Goal: Task Accomplishment & Management: Complete application form

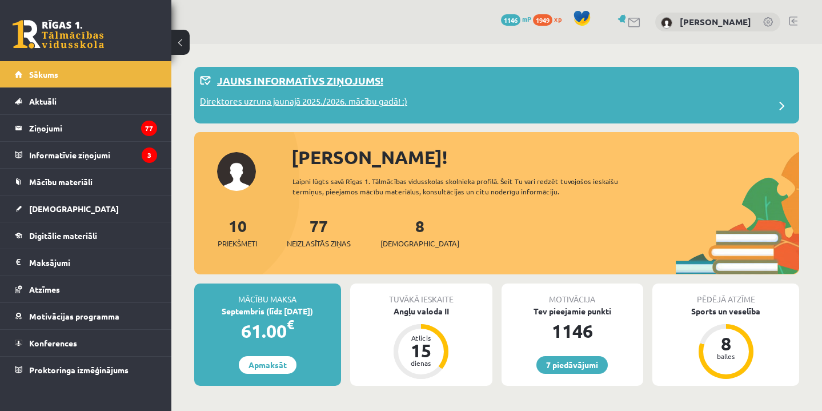
click at [318, 107] on p "Direktores uzruna jaunajā 2025./2026. mācību gadā! :)" at bounding box center [303, 103] width 207 height 16
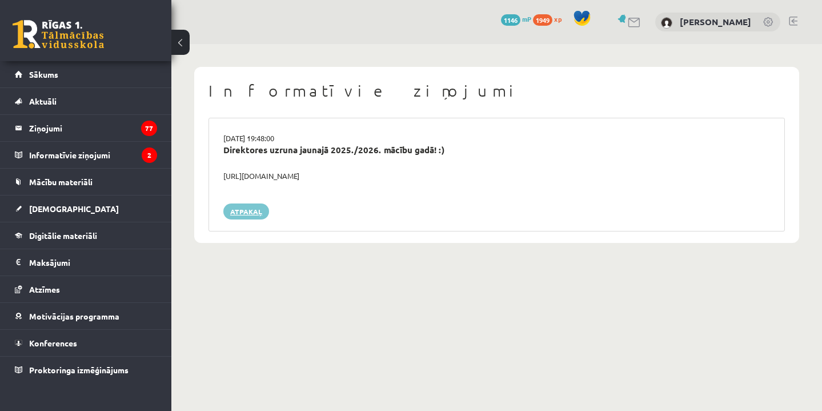
click at [254, 208] on link "Atpakaļ" at bounding box center [246, 211] width 46 height 16
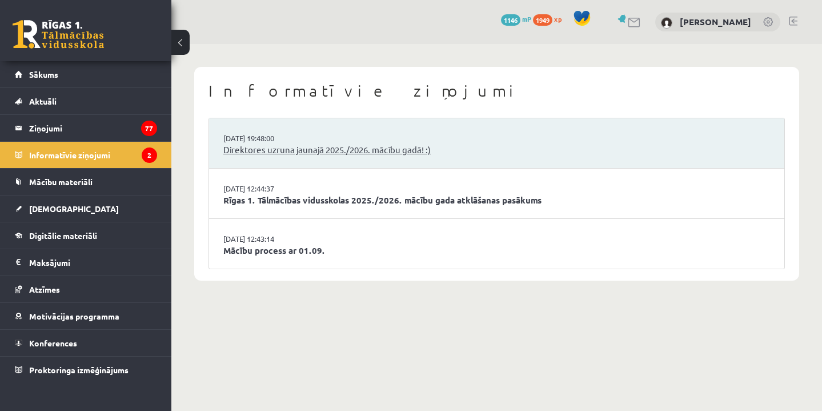
click at [304, 146] on link "Direktores uzruna jaunajā 2025./2026. mācību gadā! :)" at bounding box center [496, 149] width 547 height 13
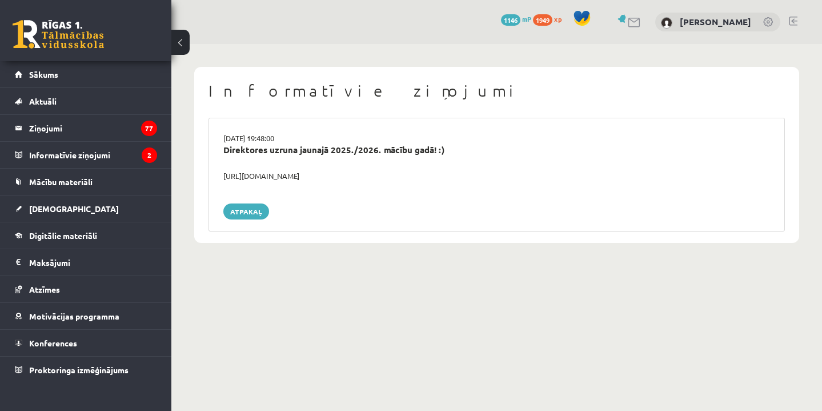
click at [261, 175] on div "https://youtube.com/shorts/lM8RsWyzCn4" at bounding box center [497, 175] width 564 height 11
drag, startPoint x: 217, startPoint y: 172, endPoint x: 403, endPoint y: 176, distance: 186.2
click at [405, 178] on div "https://youtube.com/shorts/lM8RsWyzCn4" at bounding box center [497, 175] width 564 height 11
copy div "https://youtube.com/shorts/lM8RsWyzCn4"
drag, startPoint x: 403, startPoint y: 176, endPoint x: 520, endPoint y: 174, distance: 117.1
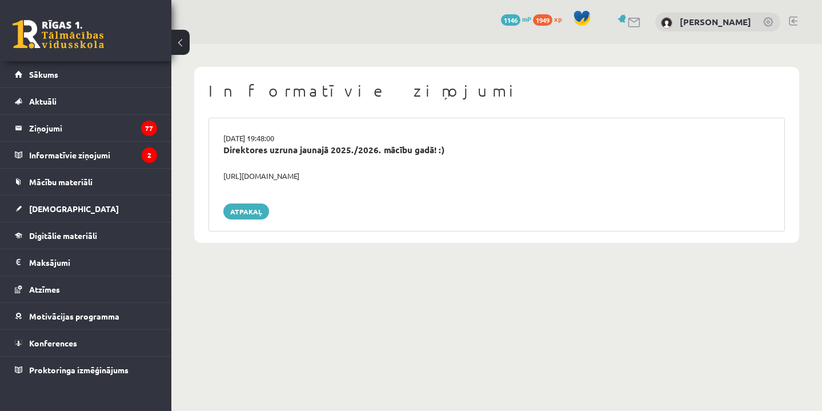
click at [521, 174] on div "https://youtube.com/shorts/lM8RsWyzCn4" at bounding box center [497, 175] width 564 height 11
click at [57, 315] on span "Motivācijas programma" at bounding box center [74, 316] width 90 height 10
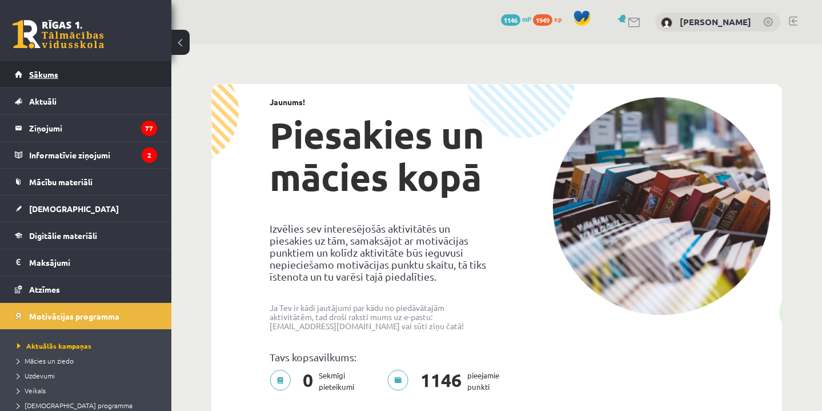
click at [37, 75] on span "Sākums" at bounding box center [43, 74] width 29 height 10
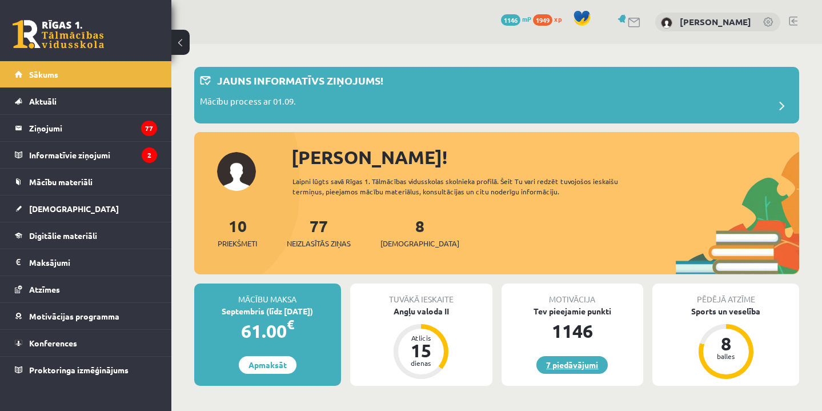
click at [584, 357] on link "7 piedāvājumi" at bounding box center [571, 365] width 71 height 18
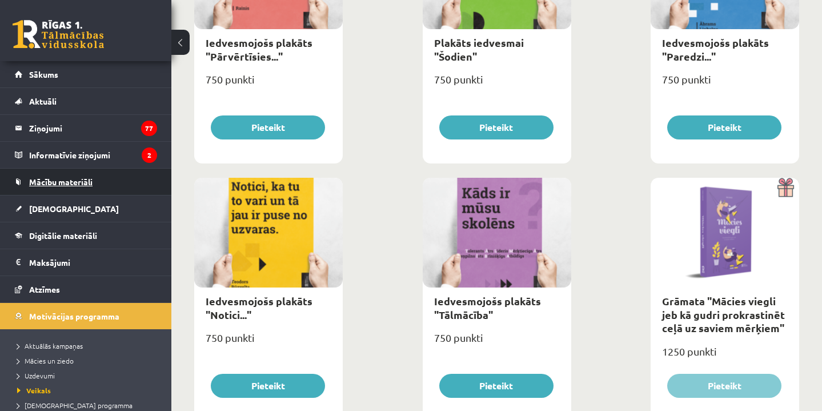
click at [63, 183] on span "Mācību materiāli" at bounding box center [60, 181] width 63 height 10
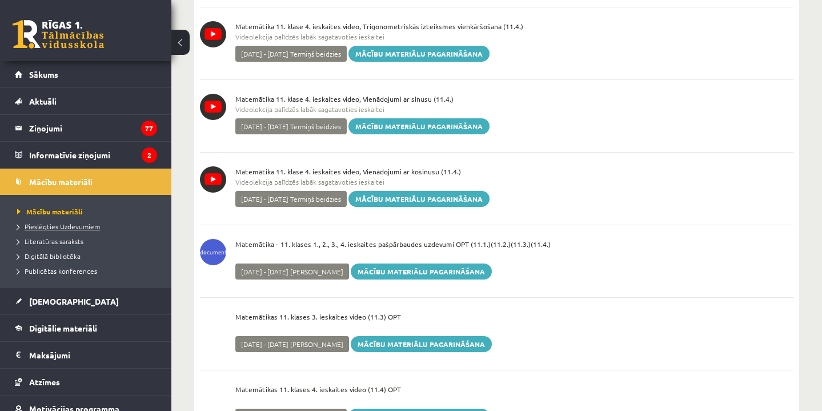
click at [67, 228] on span "Pieslēgties Uzdevumiem" at bounding box center [58, 226] width 83 height 9
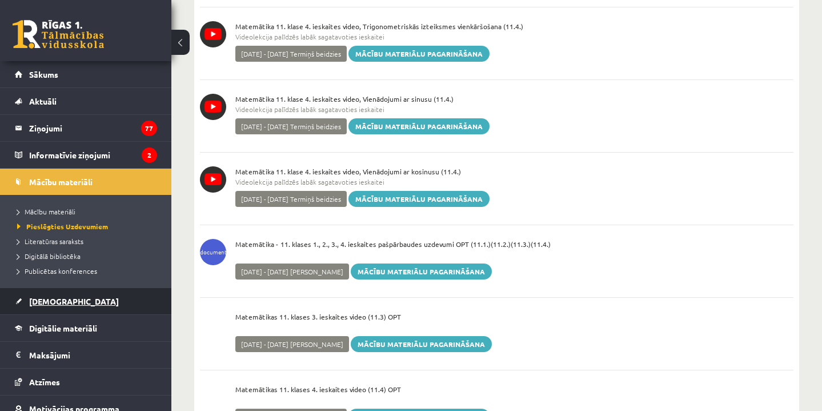
click at [55, 303] on span "[DEMOGRAPHIC_DATA]" at bounding box center [74, 301] width 90 height 10
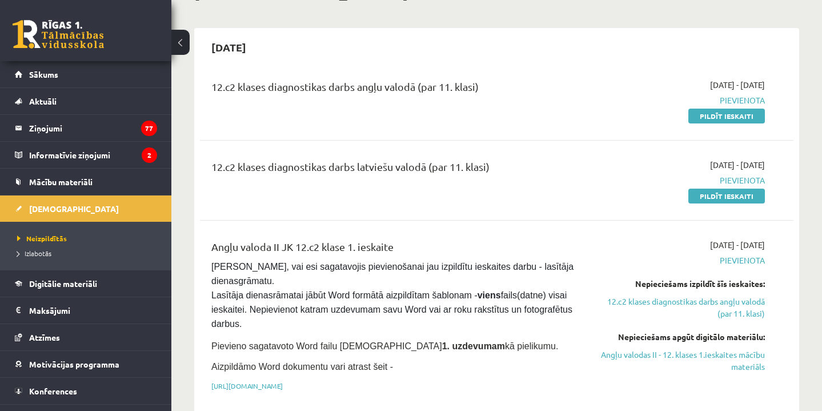
scroll to position [89, 0]
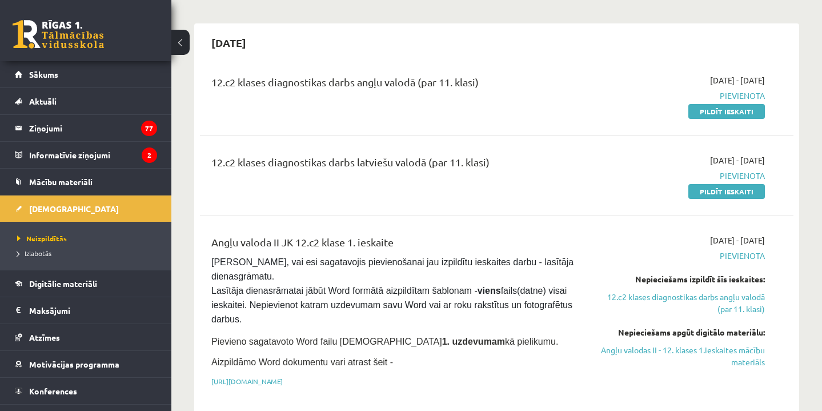
click at [398, 380] on p "https://drive.google.com/drive/folders/1IHE_ip15KOAbO2Se1NDGwZ2e__vlzPUf?usp=sh…" at bounding box center [392, 381] width 363 height 10
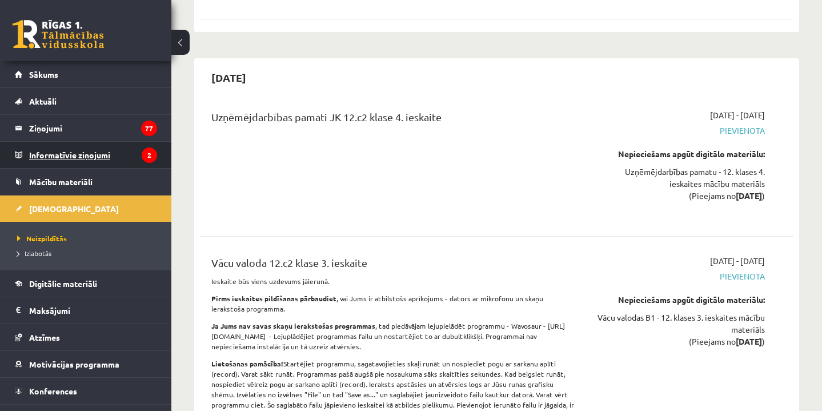
scroll to position [9944, 0]
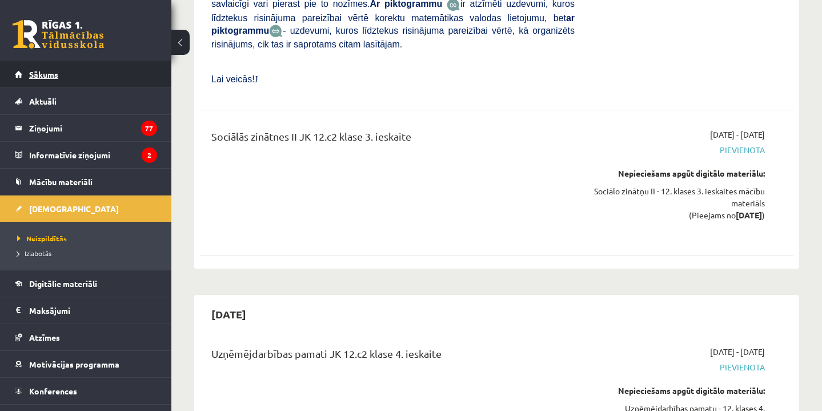
click at [48, 71] on span "Sākums" at bounding box center [43, 74] width 29 height 10
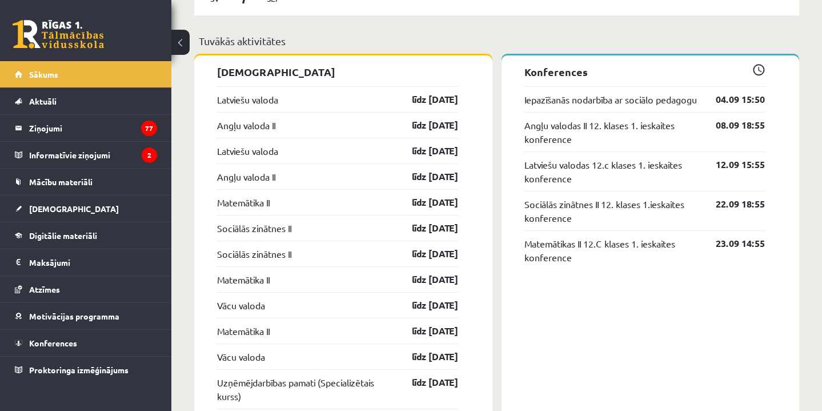
scroll to position [960, 0]
click at [47, 208] on span "[DEMOGRAPHIC_DATA]" at bounding box center [74, 208] width 90 height 10
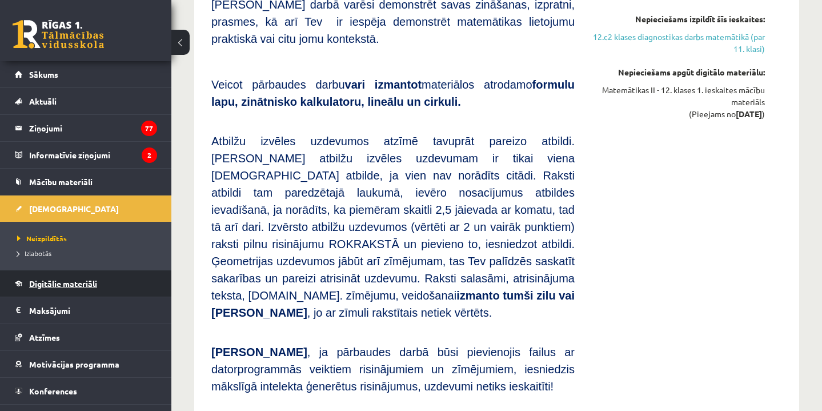
click at [54, 288] on link "Digitālie materiāli" at bounding box center [86, 283] width 142 height 26
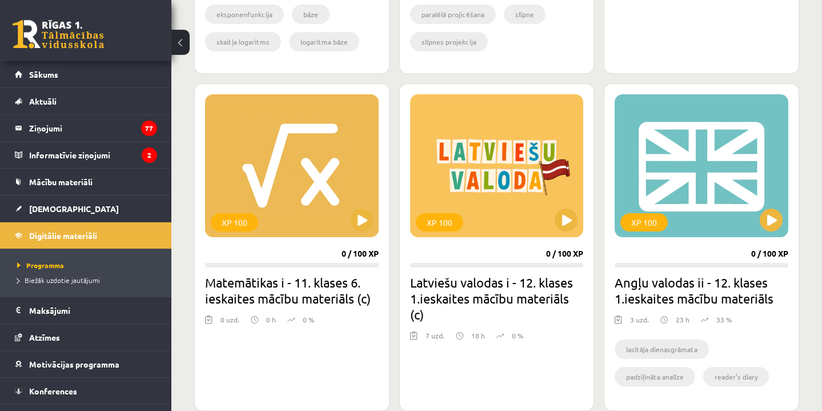
scroll to position [643, 0]
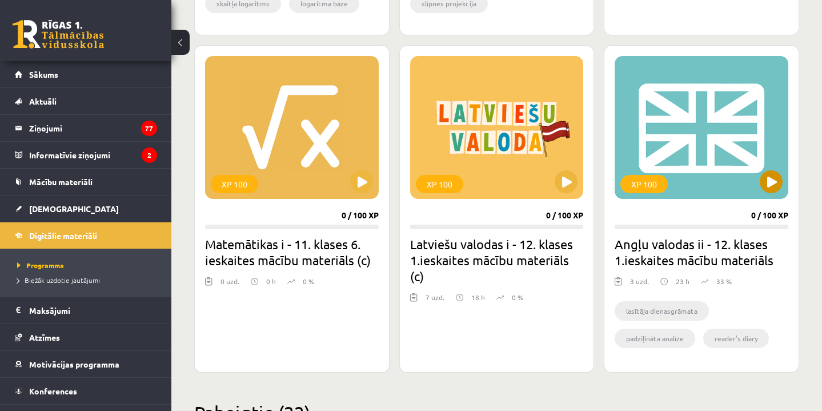
click at [769, 182] on button at bounding box center [771, 181] width 23 height 23
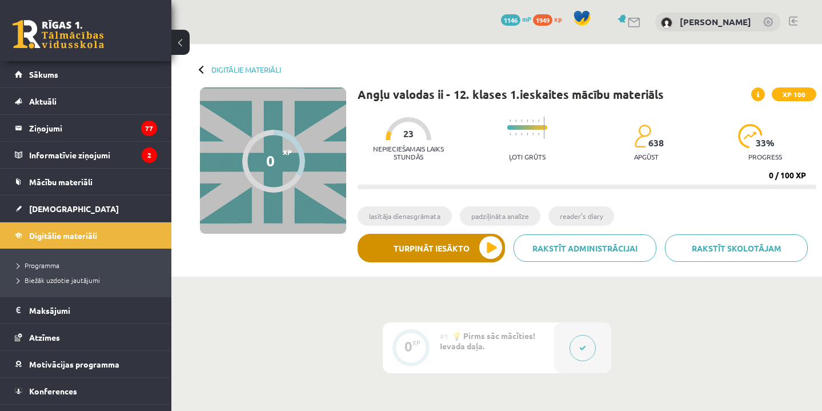
click at [480, 255] on button "Turpināt iesākto" at bounding box center [431, 248] width 147 height 29
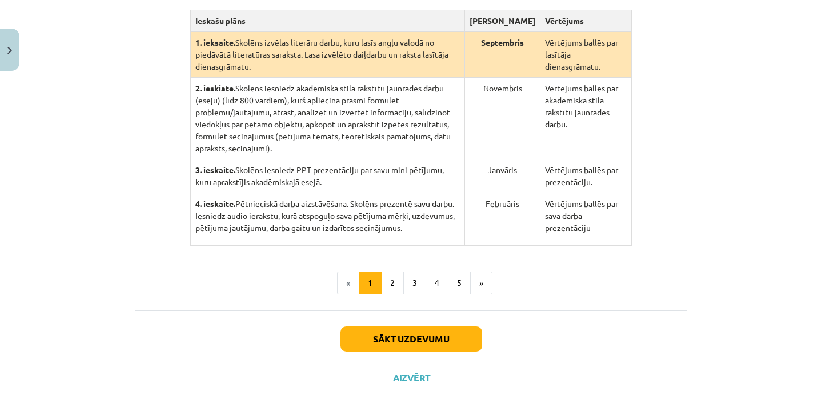
scroll to position [303, 0]
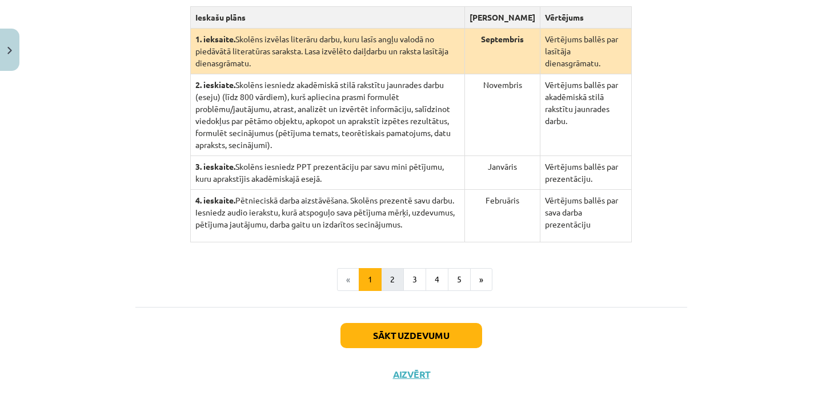
click at [389, 291] on button "2" at bounding box center [392, 279] width 23 height 23
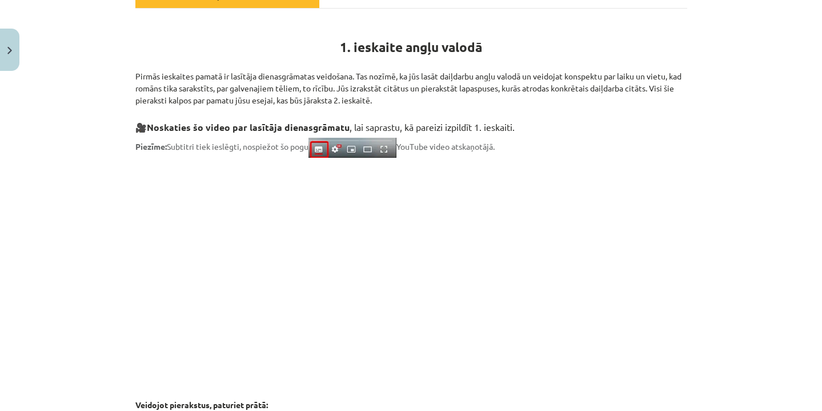
scroll to position [205, 0]
click at [746, 190] on div "Mācību tēma: Angļu valodas ii - 12. klases 1.ieskaites mācību materiāls #2 📝 Tē…" at bounding box center [411, 205] width 822 height 411
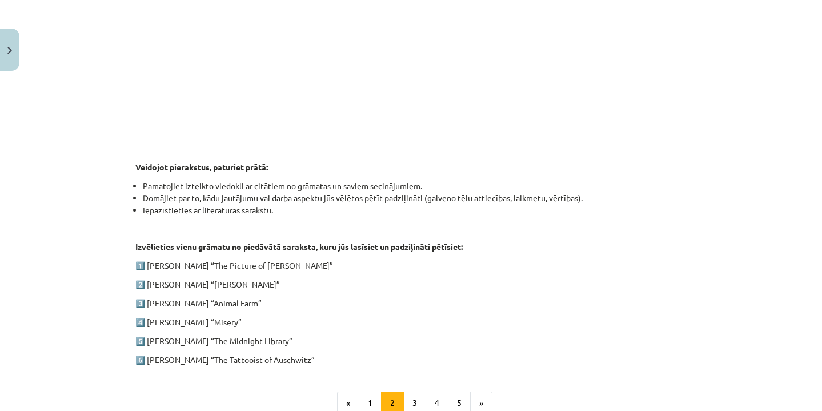
scroll to position [464, 0]
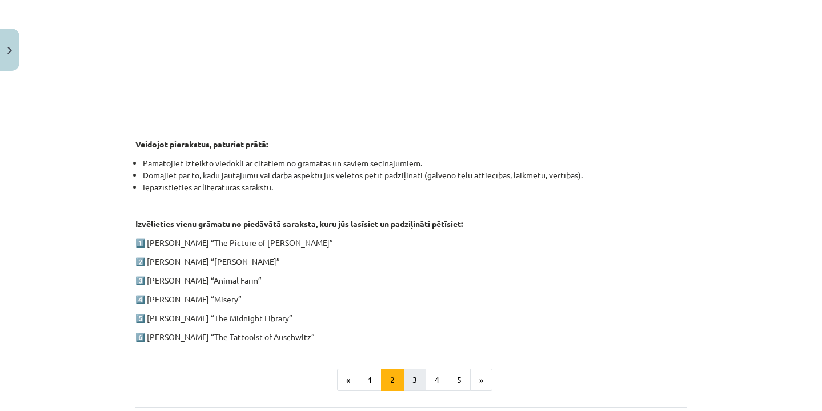
click at [418, 378] on button "3" at bounding box center [414, 379] width 23 height 23
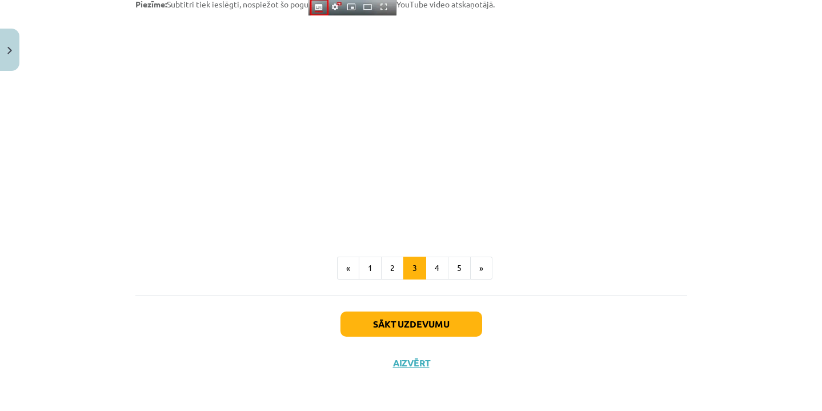
scroll to position [965, 0]
click at [436, 264] on button "4" at bounding box center [437, 267] width 23 height 23
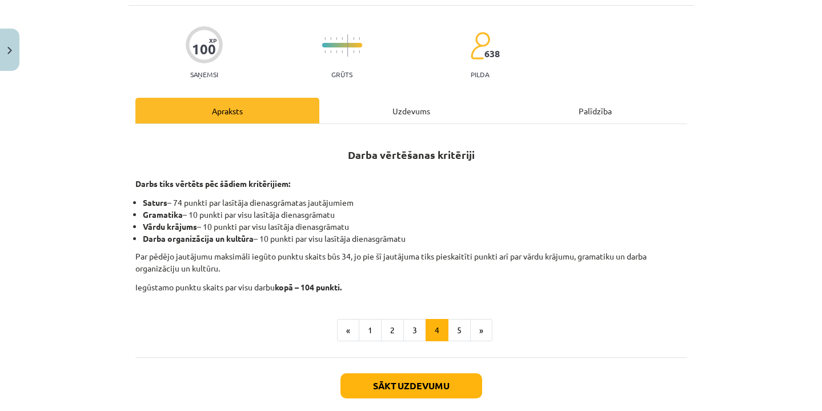
scroll to position [95, 0]
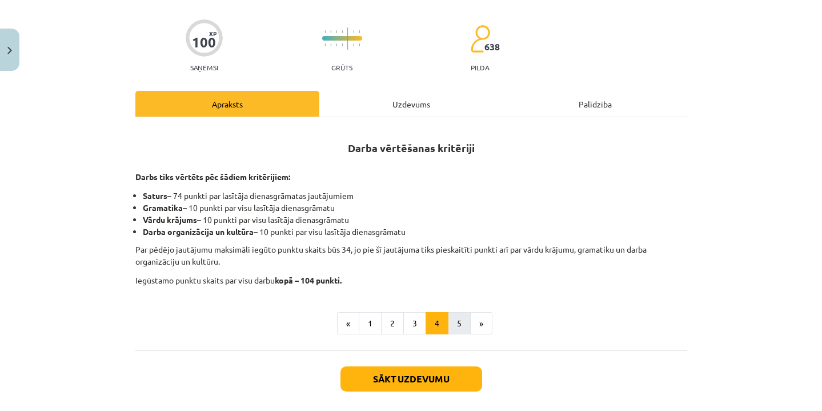
click at [457, 320] on button "5" at bounding box center [459, 323] width 23 height 23
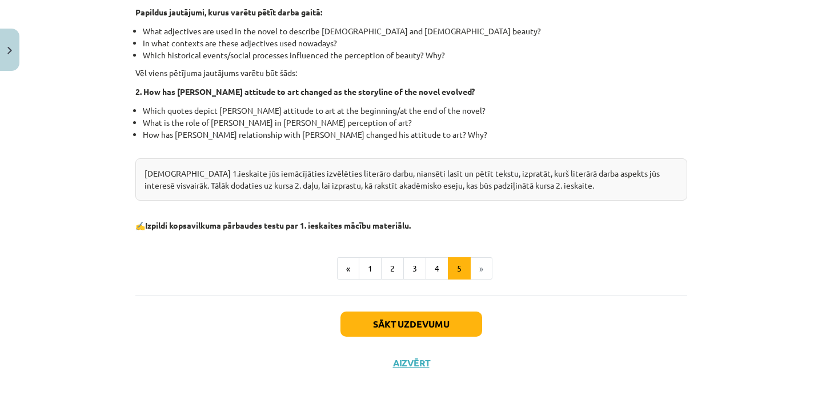
scroll to position [360, 0]
click at [481, 265] on li "»" at bounding box center [482, 268] width 22 height 23
click at [476, 267] on li "»" at bounding box center [482, 268] width 22 height 23
click at [375, 266] on button "1" at bounding box center [370, 268] width 23 height 23
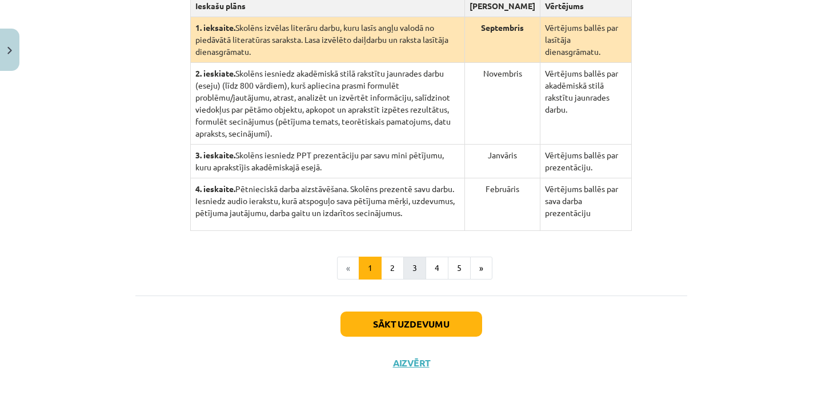
click at [407, 267] on button "3" at bounding box center [414, 267] width 23 height 23
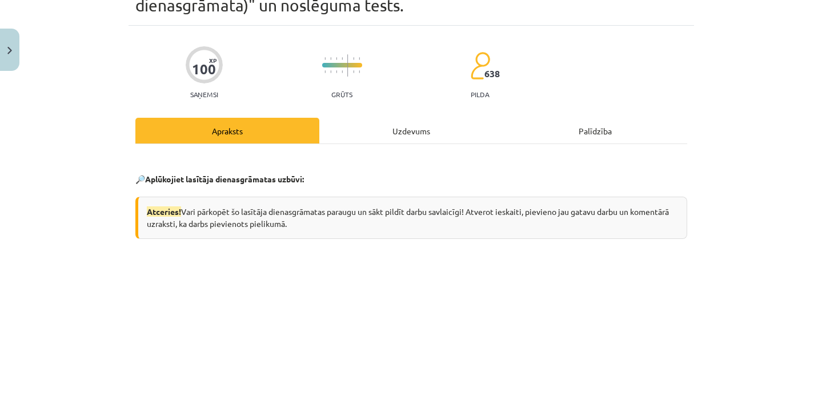
scroll to position [187, 0]
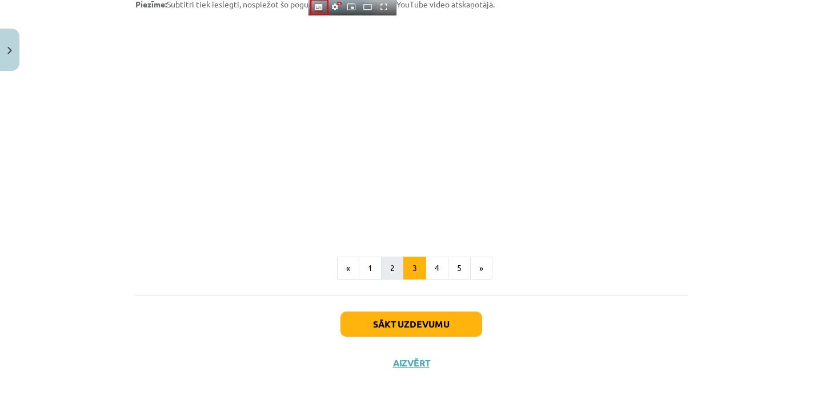
click at [392, 267] on button "2" at bounding box center [392, 267] width 23 height 23
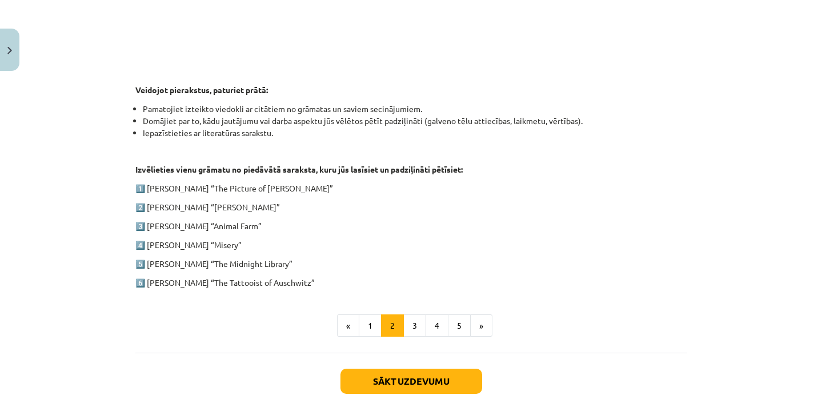
scroll to position [525, 0]
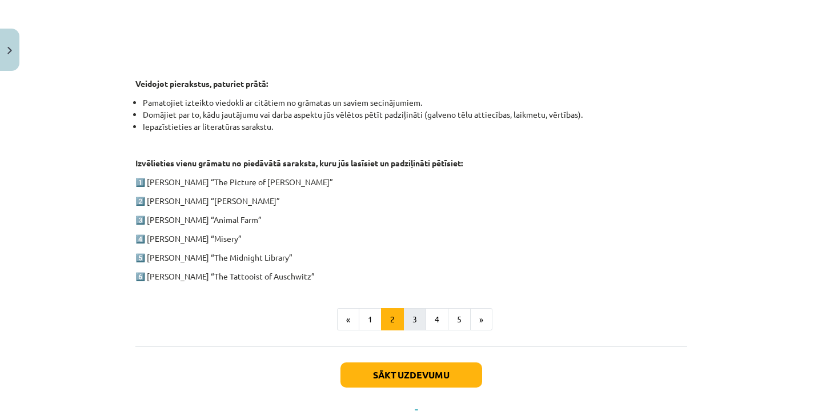
click at [414, 318] on button "3" at bounding box center [414, 319] width 23 height 23
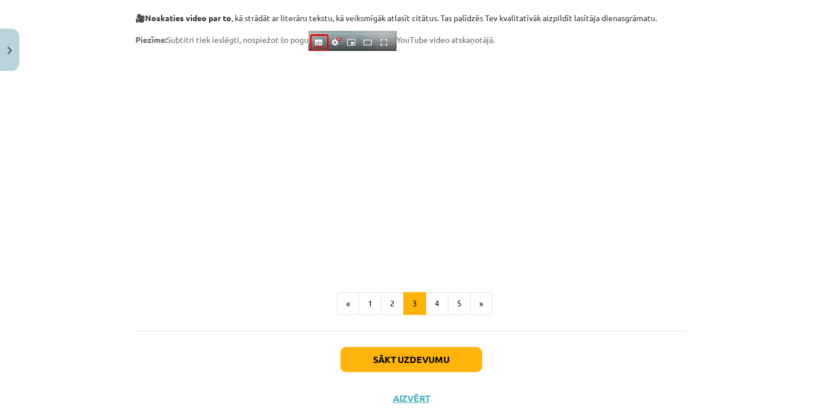
scroll to position [923, 0]
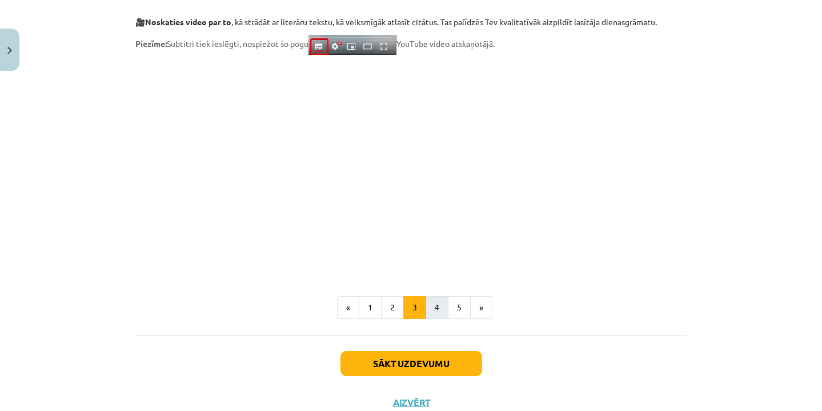
click at [434, 309] on button "4" at bounding box center [437, 307] width 23 height 23
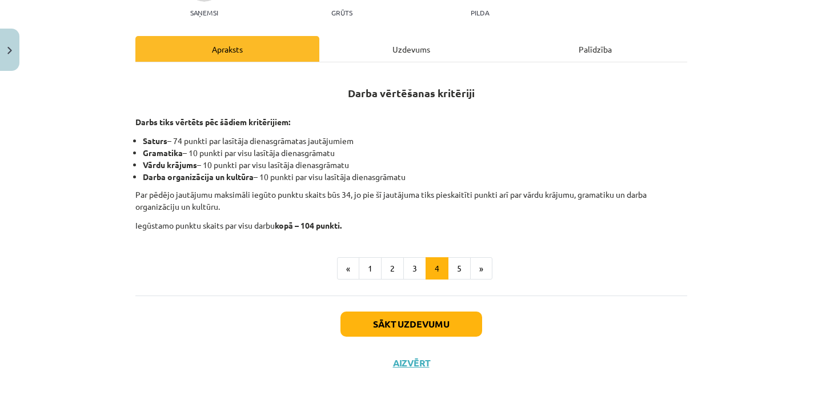
scroll to position [151, 0]
click at [462, 268] on button "5" at bounding box center [459, 268] width 23 height 23
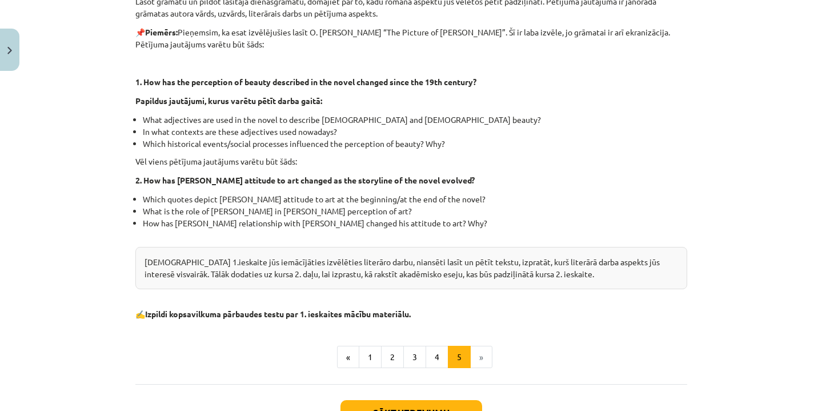
scroll to position [271, 0]
click at [477, 352] on li "»" at bounding box center [482, 356] width 22 height 23
click at [485, 359] on li "»" at bounding box center [482, 356] width 22 height 23
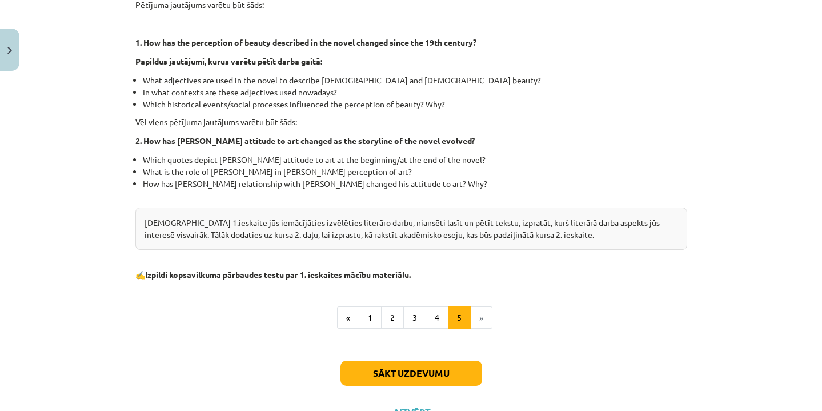
click at [449, 374] on button "Sākt uzdevumu" at bounding box center [411, 372] width 142 height 25
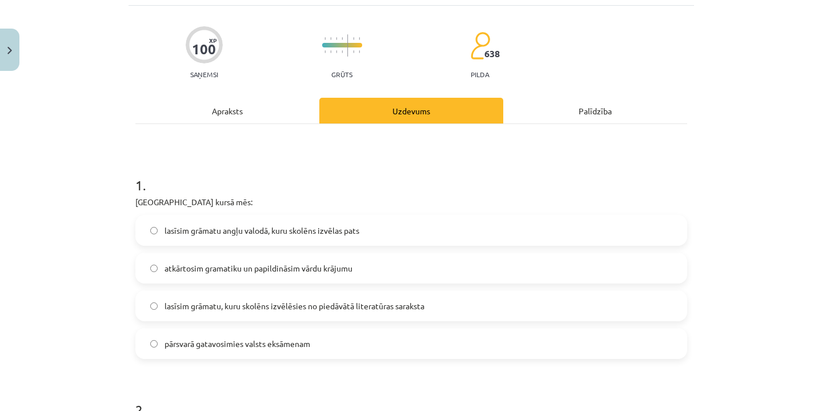
scroll to position [88, 0]
click at [441, 230] on label "lasīsim grāmatu angļu valodā, kuru skolēns izvēlas pats" at bounding box center [411, 230] width 549 height 29
click at [379, 310] on span "lasīsim grāmatu, kuru skolēns izvēlēsies no piedāvātā literatūras saraksta" at bounding box center [294, 306] width 260 height 12
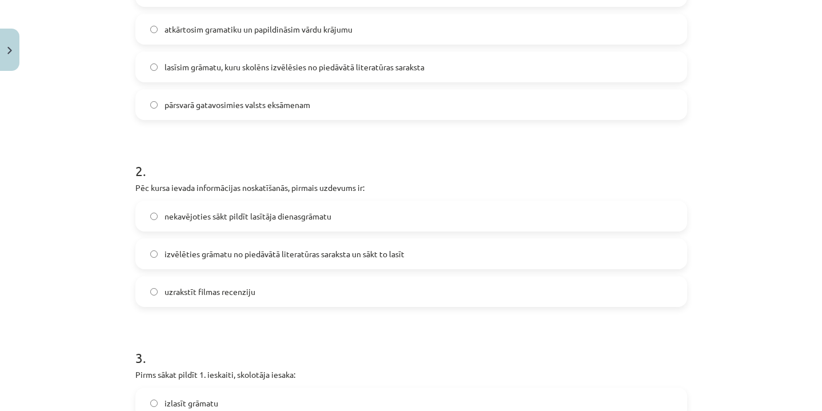
scroll to position [328, 0]
click at [371, 254] on span "izvēlēties grāmatu no piedāvātā literatūras saraksta un sākt to lasīt" at bounding box center [284, 253] width 240 height 12
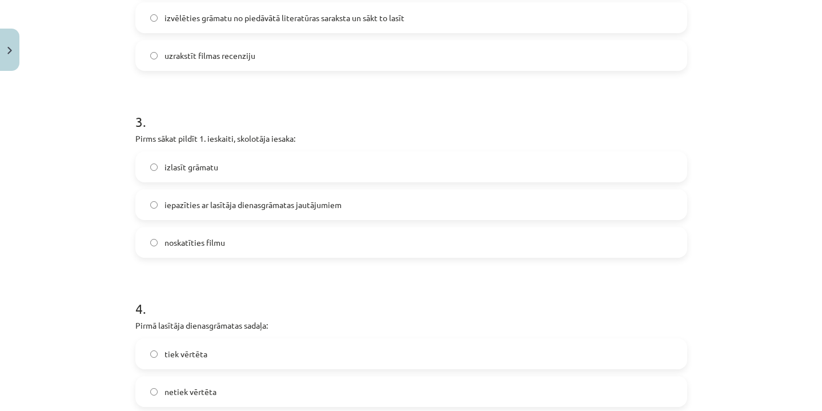
scroll to position [564, 0]
click at [271, 207] on span "iepazīties ar lasītāja dienasgrāmatas jautājumiem" at bounding box center [252, 204] width 177 height 12
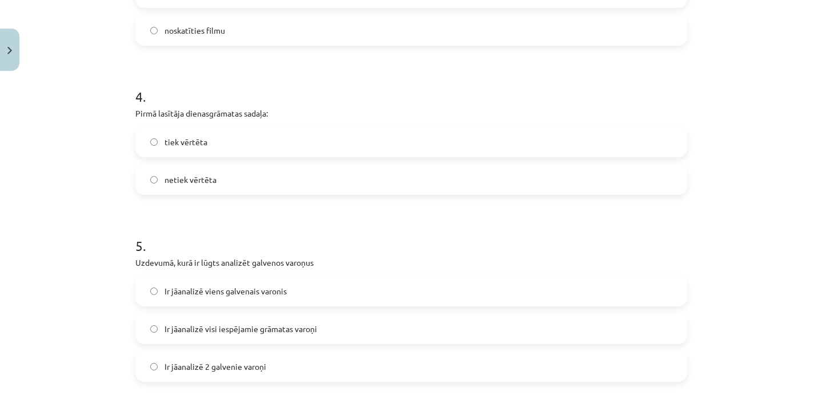
scroll to position [777, 0]
click at [242, 137] on label "tiek vērtēta" at bounding box center [411, 140] width 549 height 29
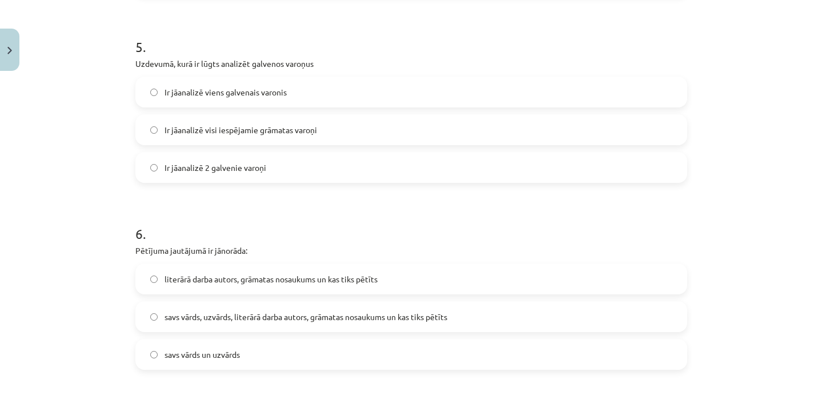
scroll to position [974, 0]
click at [228, 170] on span "Ir jāanalizē 2 galvenie varoņi" at bounding box center [215, 167] width 102 height 12
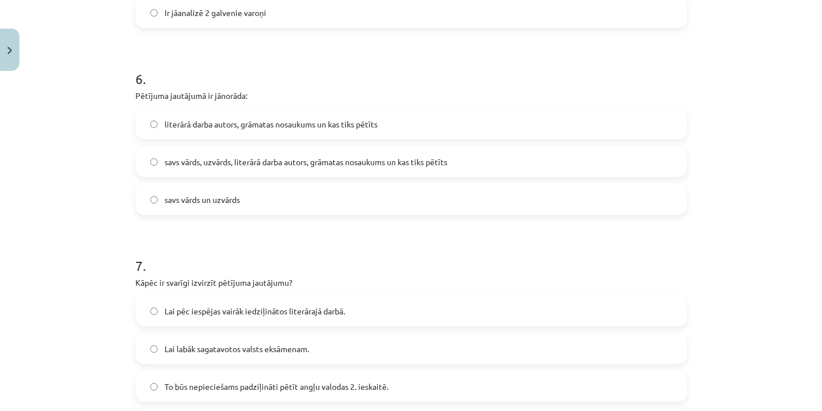
scroll to position [1125, 0]
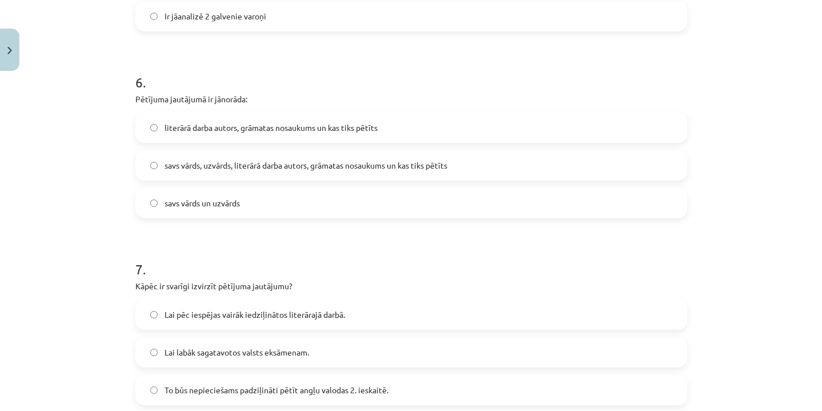
click at [299, 125] on span "literārā darba autors, grāmatas nosaukums un kas tiks pētīts" at bounding box center [270, 128] width 213 height 12
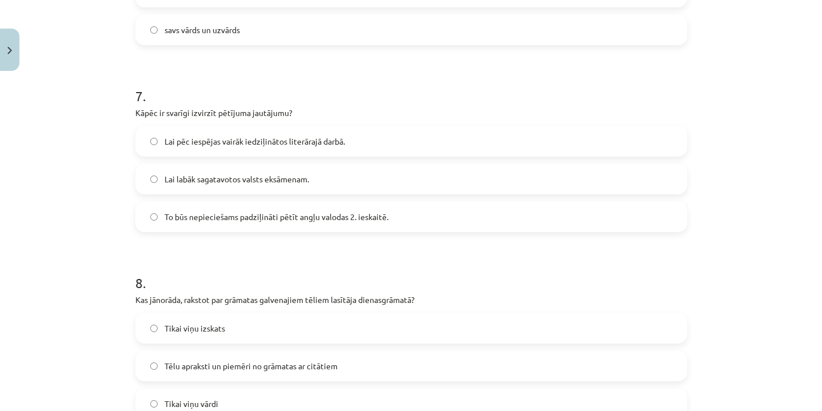
scroll to position [1299, 0]
click at [304, 156] on div "Lai pēc iespējas vairāk iedziļinātos literārajā darbā. Lai labāk sagatavotos va…" at bounding box center [411, 178] width 552 height 106
click at [304, 140] on span "Lai pēc iespējas vairāk iedziļinātos literārajā darbā." at bounding box center [254, 141] width 180 height 12
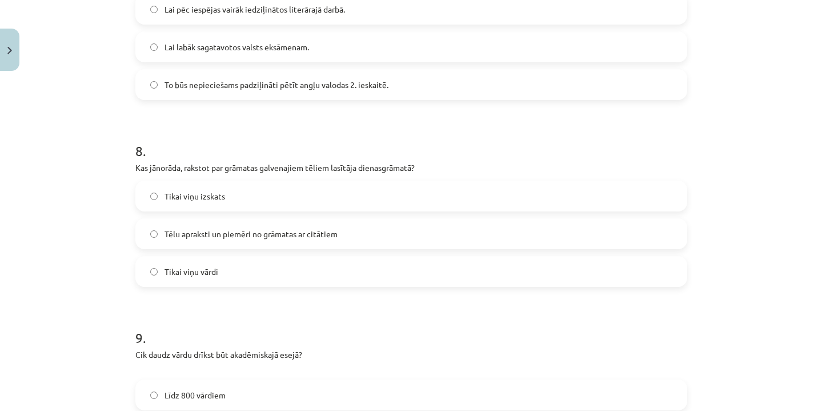
scroll to position [1432, 0]
click at [243, 246] on div "Tēlu apraksti un piemēri no grāmatas ar citātiem" at bounding box center [411, 231] width 552 height 31
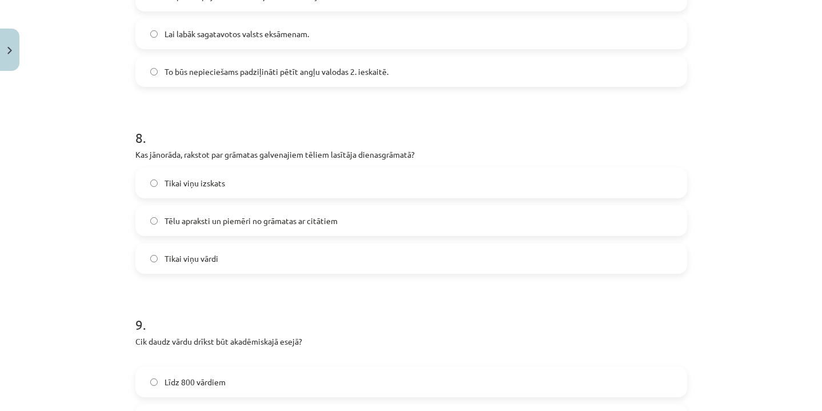
scroll to position [1446, 0]
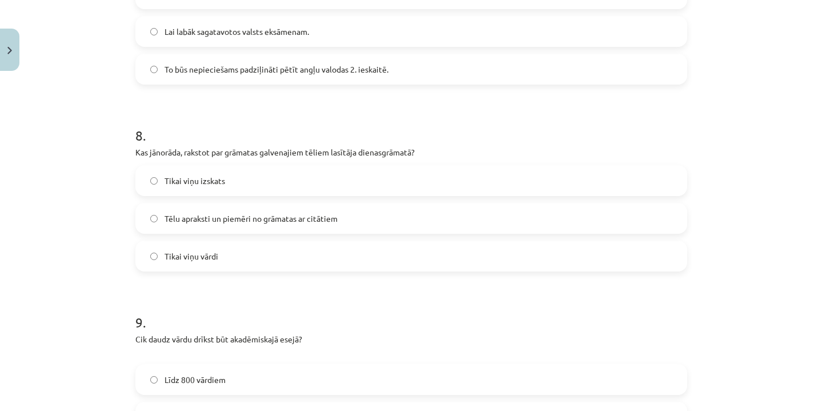
click at [244, 219] on span "Tēlu apraksti un piemēri no grāmatas ar citātiem" at bounding box center [250, 218] width 173 height 12
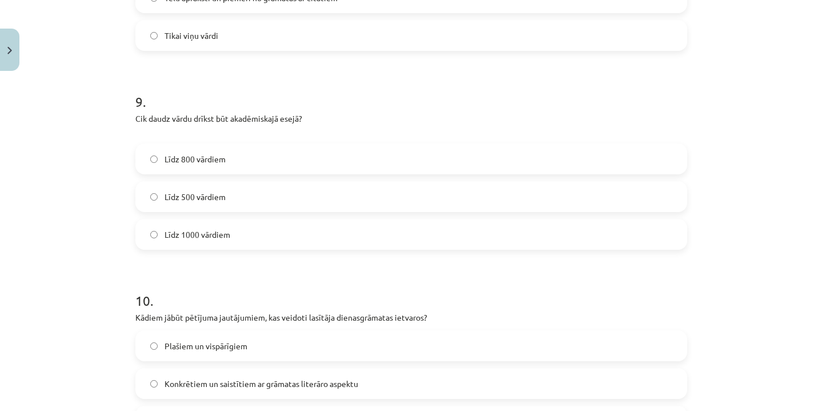
scroll to position [1668, 0]
click at [493, 172] on div "Līdz 800 vārdiem Līdz 500 vārdiem Līdz 1000 vārdiem" at bounding box center [411, 195] width 552 height 106
click at [216, 159] on span "Līdz 800 vārdiem" at bounding box center [194, 157] width 61 height 12
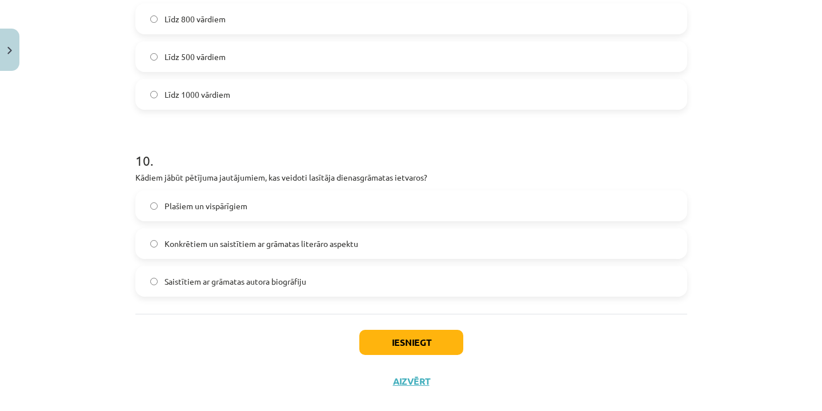
scroll to position [1807, 0]
click at [278, 232] on label "Konkrētiem un saistītiem ar grāmatas literāro aspektu" at bounding box center [411, 242] width 549 height 29
click at [385, 340] on button "Iesniegt" at bounding box center [411, 341] width 104 height 25
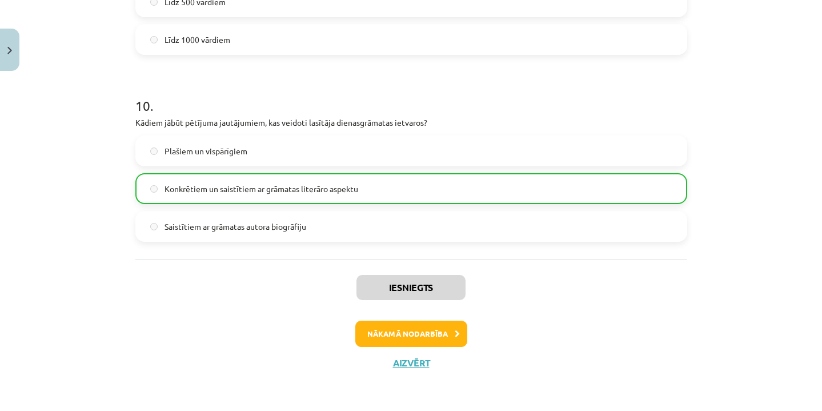
scroll to position [1862, 0]
click at [416, 358] on button "Aizvērt" at bounding box center [411, 362] width 43 height 11
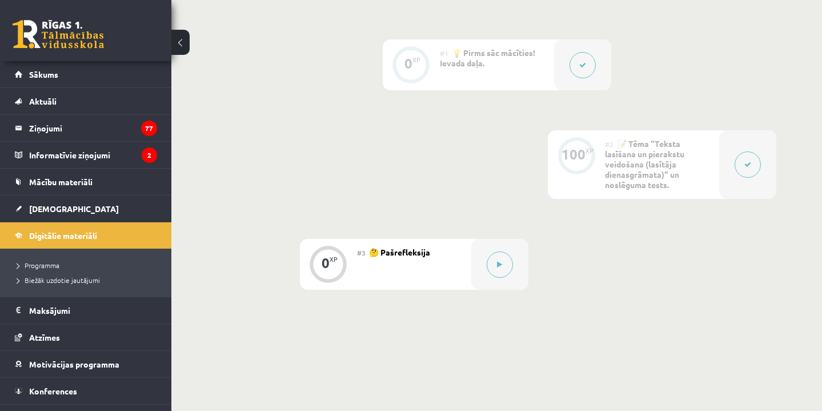
scroll to position [273, 0]
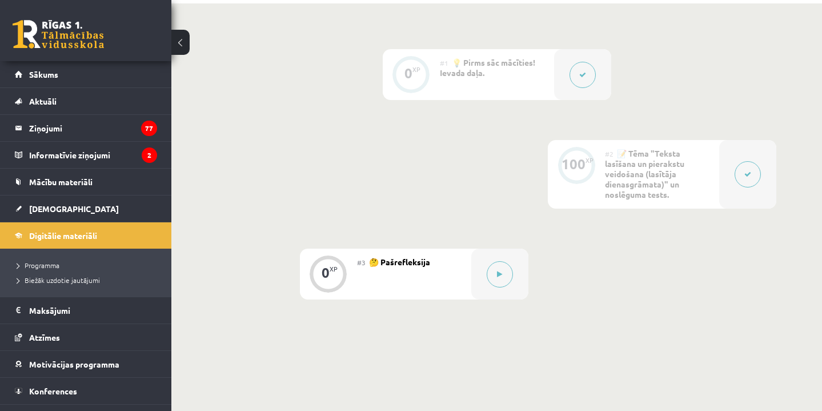
click at [753, 173] on button at bounding box center [747, 174] width 26 height 26
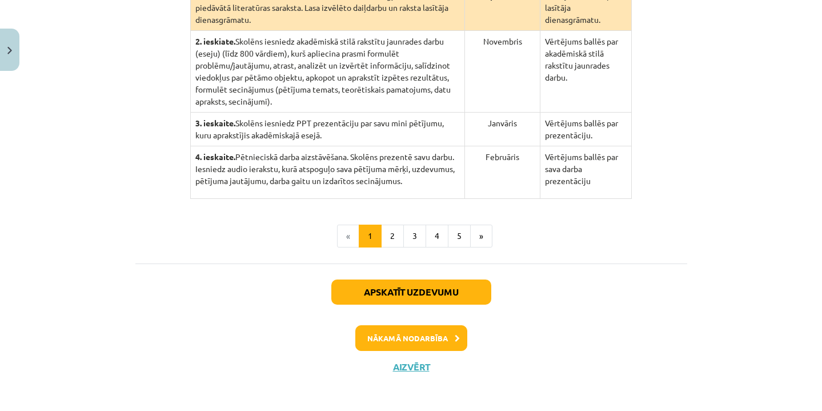
scroll to position [347, 0]
click at [393, 247] on button "2" at bounding box center [392, 235] width 23 height 23
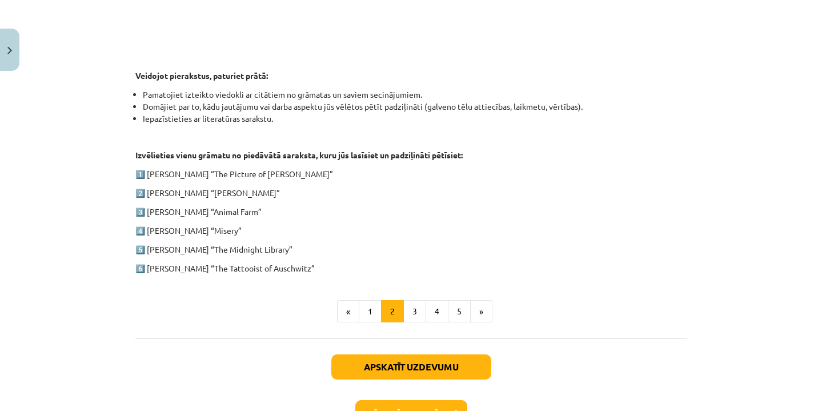
scroll to position [533, 0]
click at [416, 312] on button "3" at bounding box center [414, 310] width 23 height 23
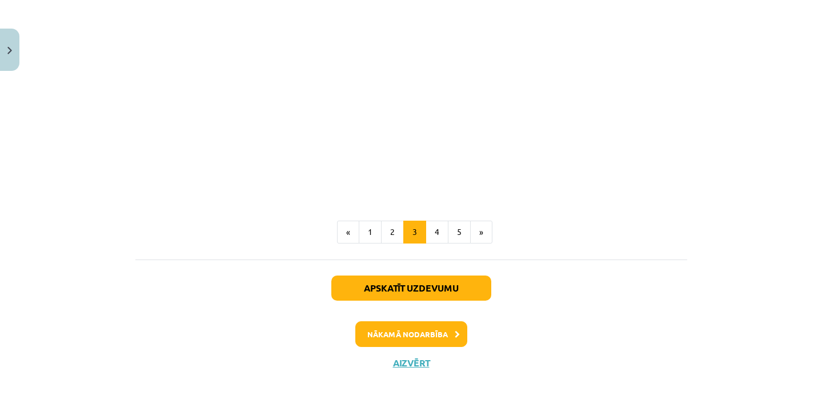
scroll to position [1001, 0]
click at [430, 233] on button "4" at bounding box center [437, 231] width 23 height 23
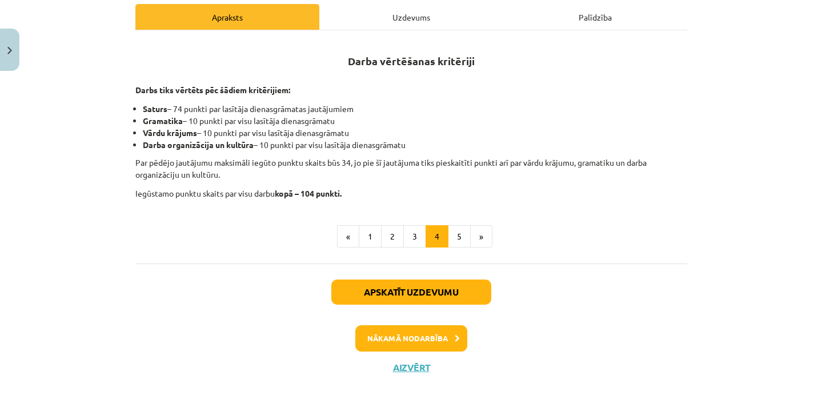
scroll to position [178, 0]
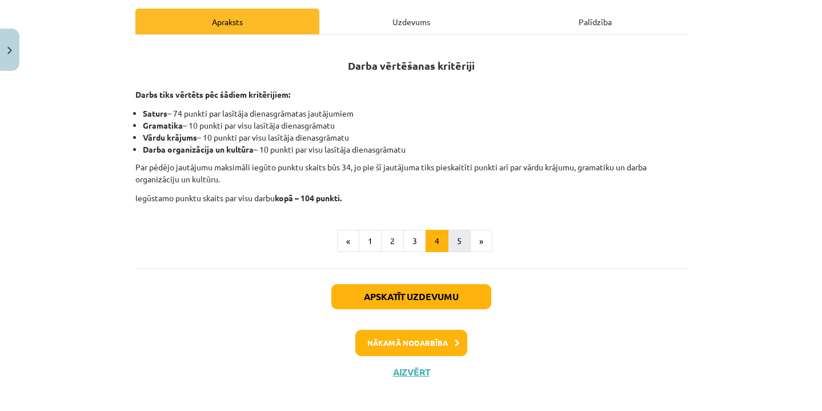
click at [458, 239] on button "5" at bounding box center [459, 241] width 23 height 23
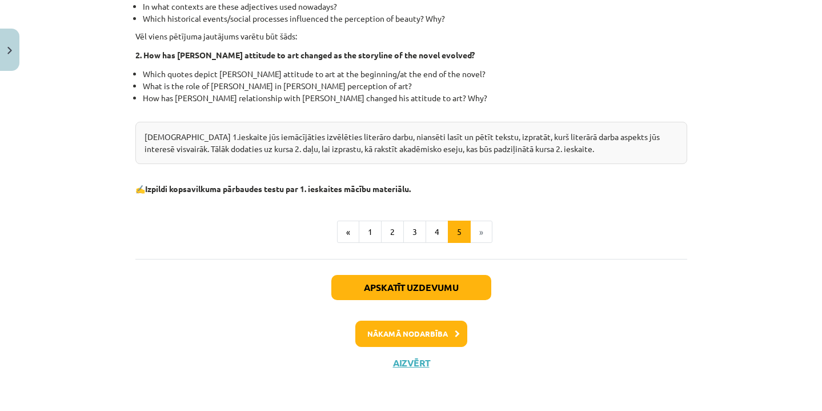
scroll to position [396, 0]
click at [419, 325] on button "Nākamā nodarbība" at bounding box center [411, 333] width 112 height 26
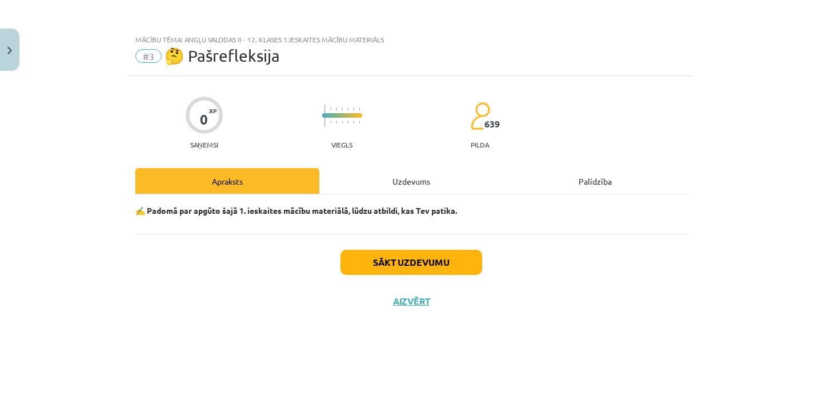
scroll to position [0, 0]
click at [411, 263] on button "Sākt uzdevumu" at bounding box center [411, 262] width 142 height 25
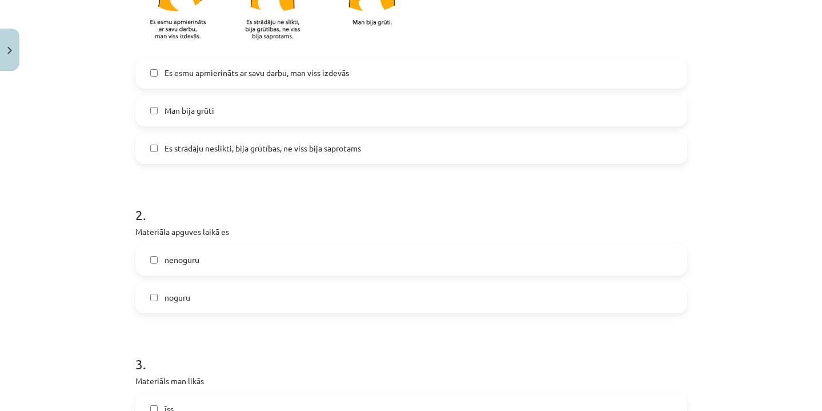
scroll to position [344, 0]
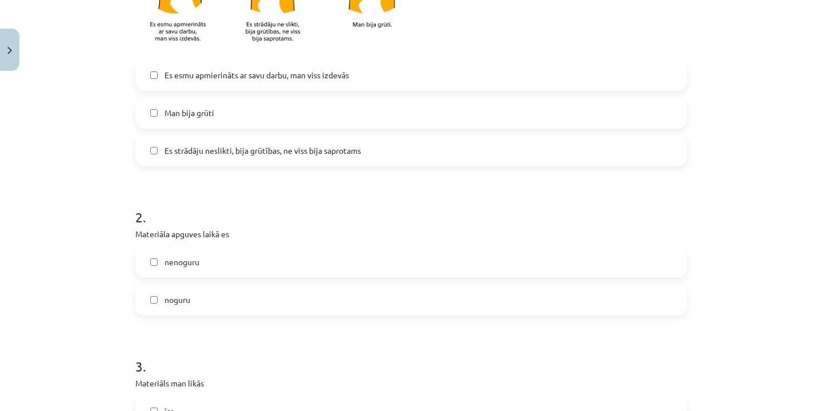
click at [408, 77] on label "Es esmu apmierināts ar savu darbu, man viss izdevās" at bounding box center [411, 75] width 549 height 29
click at [320, 257] on label "nenoguru" at bounding box center [411, 262] width 549 height 29
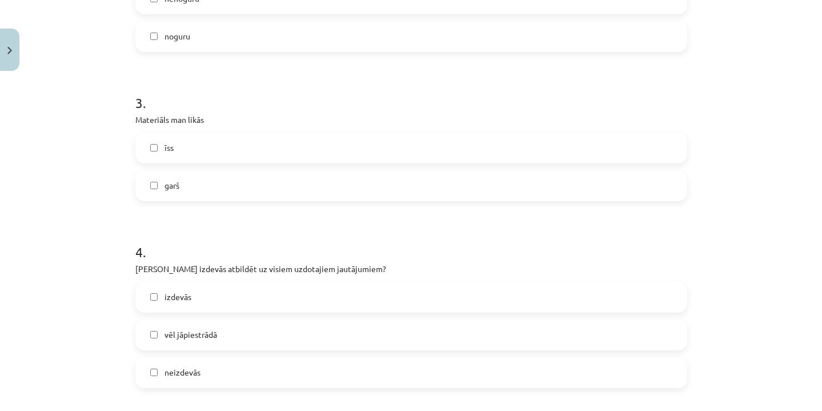
scroll to position [613, 0]
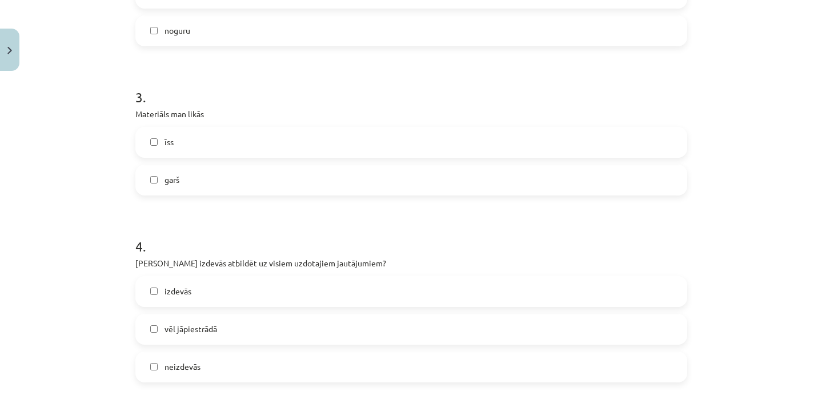
click at [303, 142] on label "īss" at bounding box center [411, 142] width 549 height 29
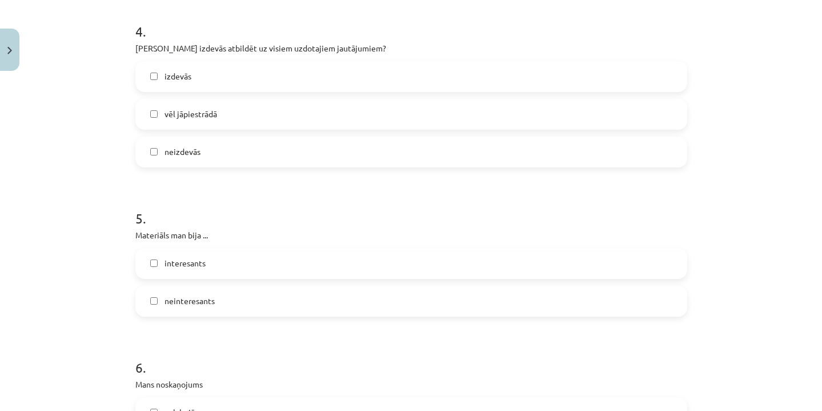
scroll to position [829, 0]
click at [263, 121] on label "vēl jāpiestrādā" at bounding box center [411, 112] width 549 height 29
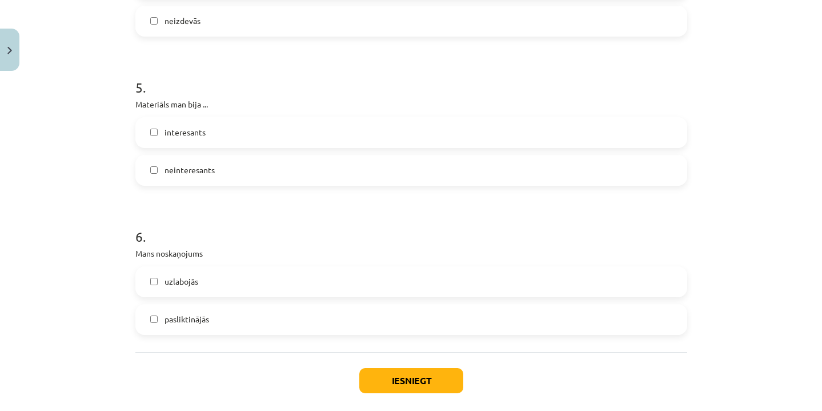
scroll to position [959, 0]
click at [254, 138] on label "interesants" at bounding box center [411, 132] width 549 height 29
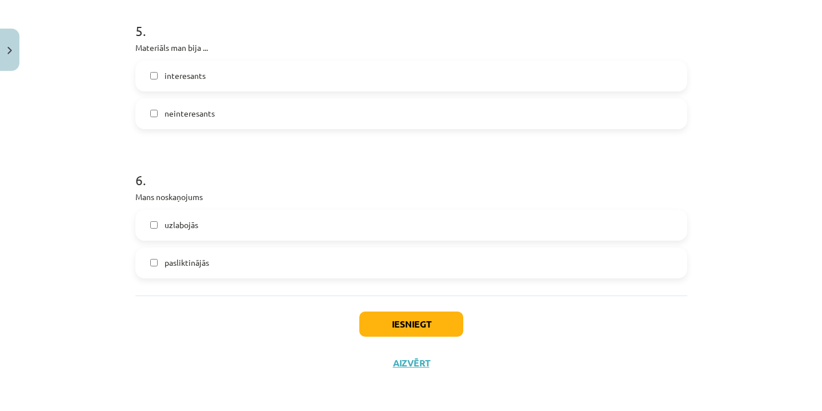
scroll to position [1017, 0]
click at [246, 222] on label "uzlabojās" at bounding box center [411, 225] width 549 height 29
click at [390, 315] on button "Iesniegt" at bounding box center [411, 323] width 104 height 25
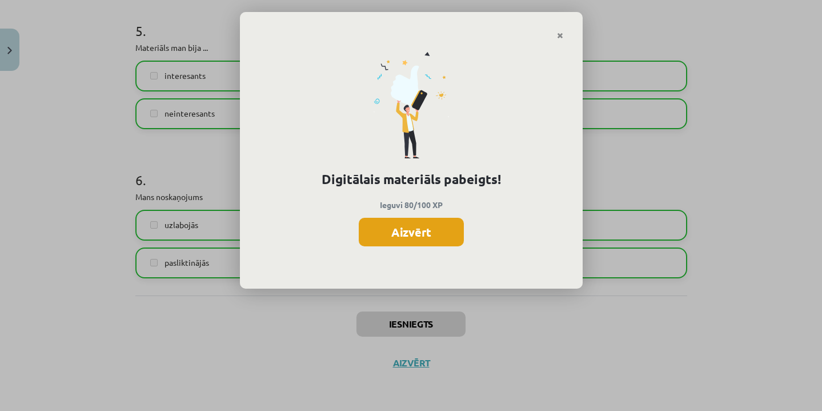
click at [430, 223] on button "Aizvērt" at bounding box center [411, 232] width 105 height 29
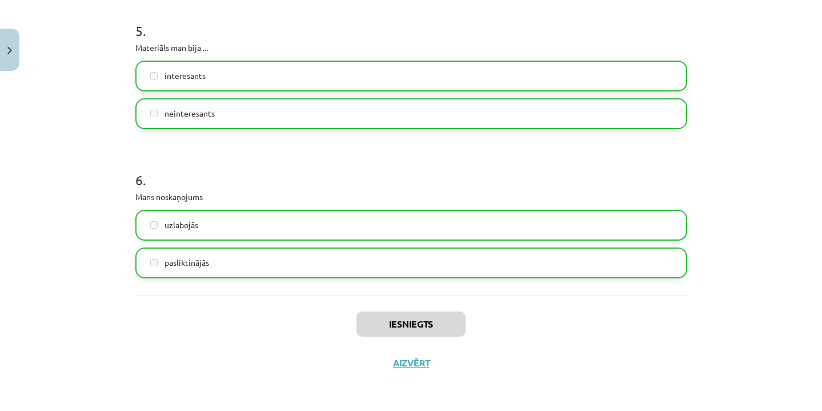
click at [419, 365] on button "Aizvērt" at bounding box center [411, 362] width 43 height 11
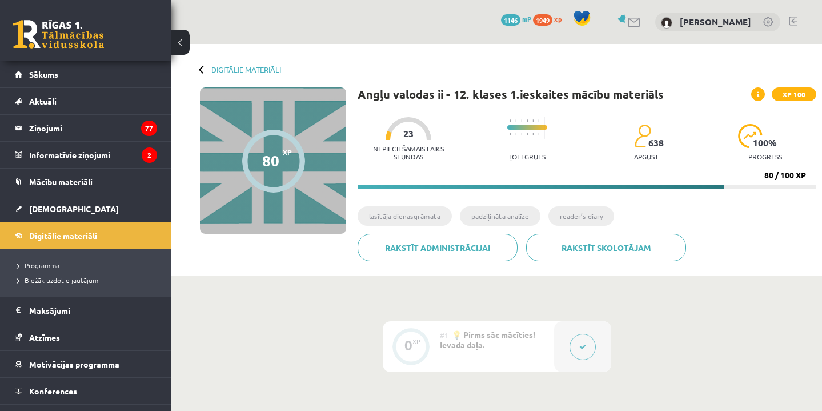
scroll to position [0, 0]
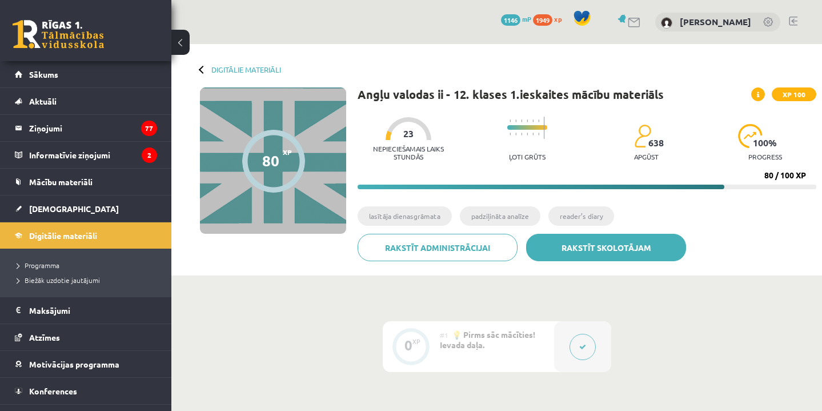
click at [628, 250] on link "Rakstīt skolotājam" at bounding box center [606, 247] width 160 height 27
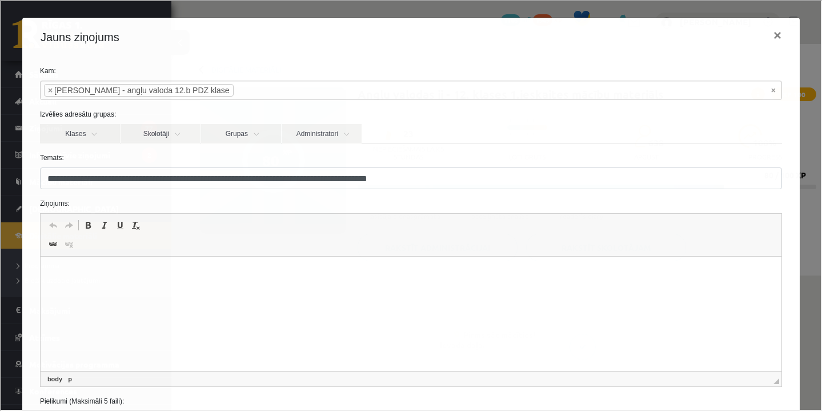
click at [443, 291] on html at bounding box center [410, 273] width 741 height 35
click at [776, 31] on button "×" at bounding box center [776, 34] width 26 height 32
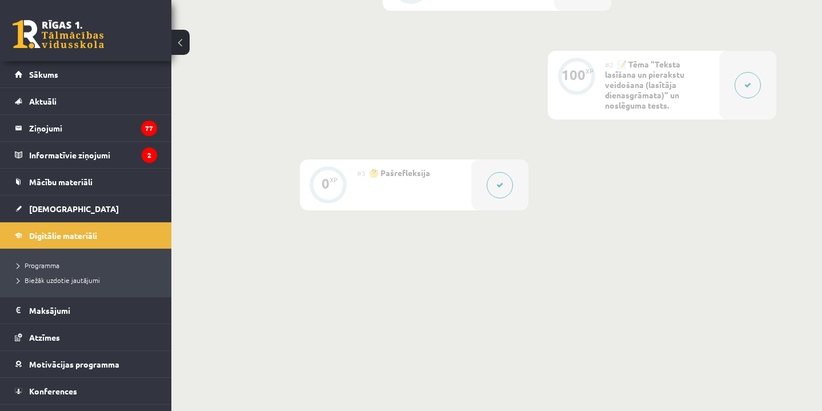
scroll to position [360, 0]
click at [742, 91] on button at bounding box center [747, 86] width 26 height 26
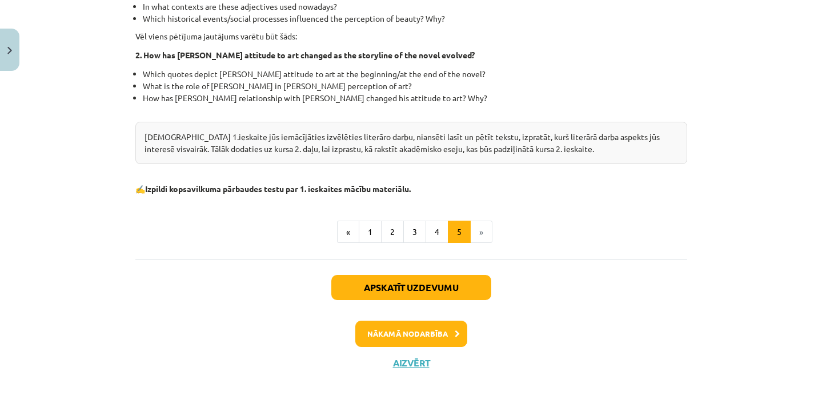
scroll to position [396, 0]
click at [404, 362] on button "Aizvērt" at bounding box center [411, 362] width 43 height 11
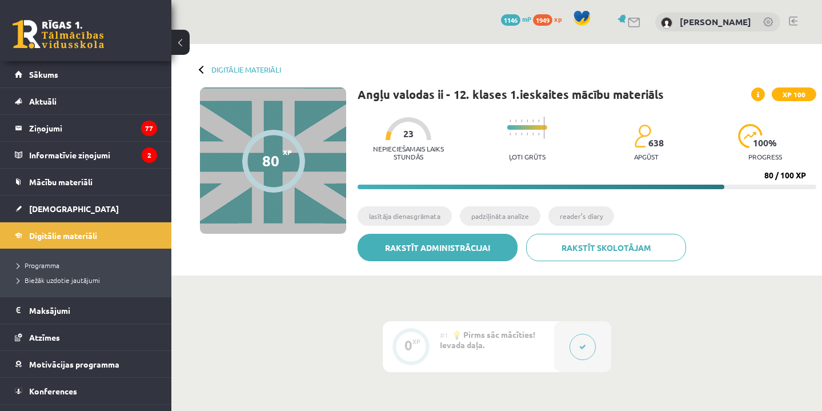
scroll to position [0, 0]
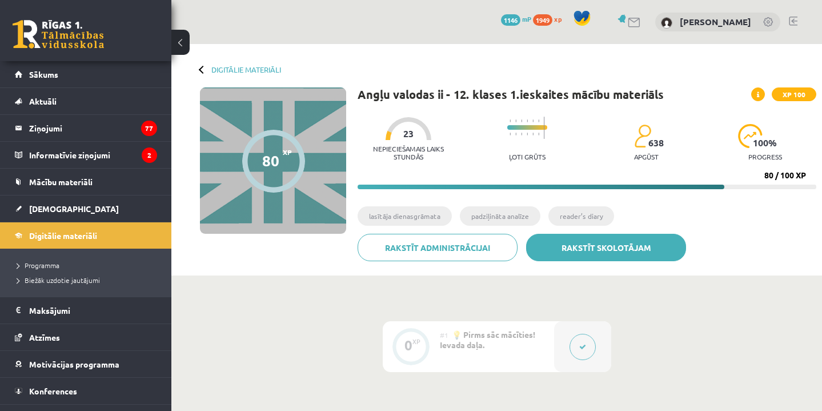
click at [583, 244] on link "Rakstīt skolotājam" at bounding box center [606, 247] width 160 height 27
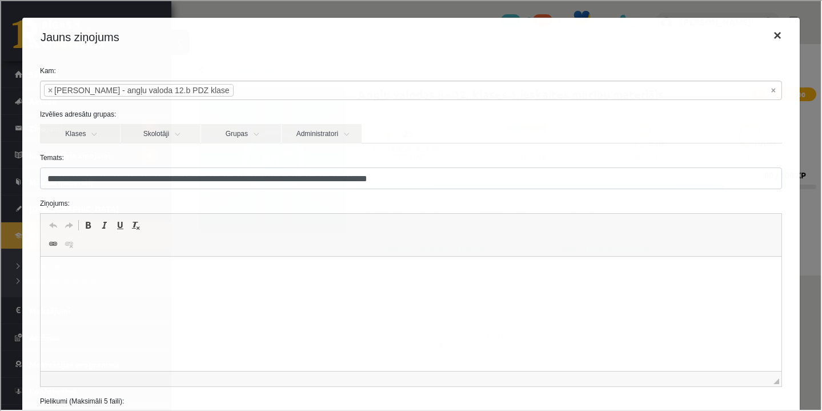
click at [774, 33] on button "×" at bounding box center [776, 34] width 26 height 32
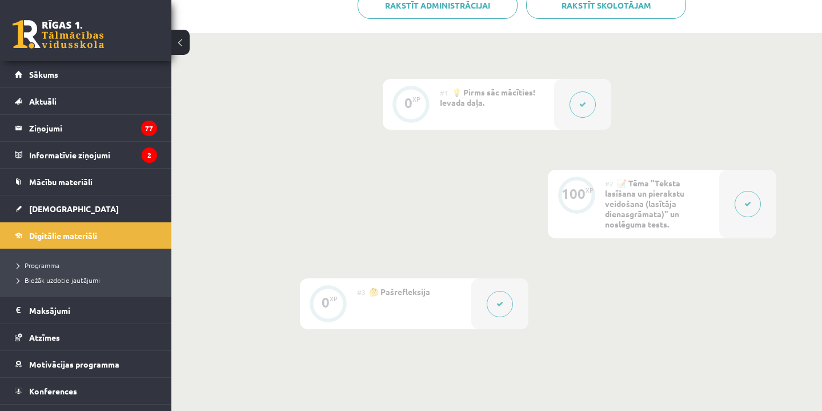
scroll to position [245, 0]
click at [747, 207] on button at bounding box center [747, 201] width 26 height 26
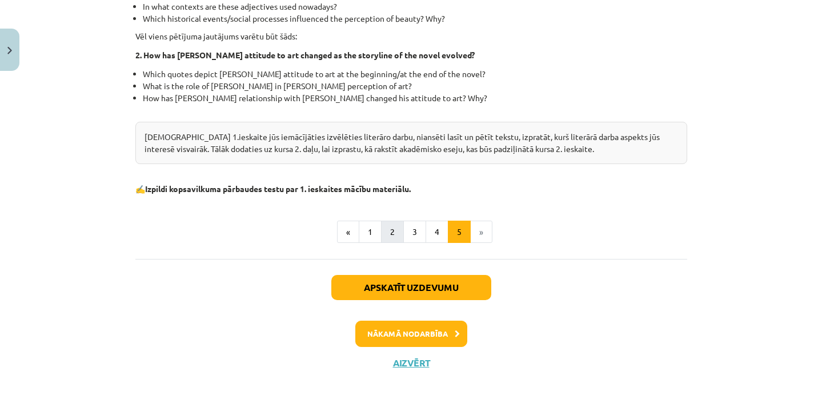
click at [387, 228] on button "2" at bounding box center [392, 231] width 23 height 23
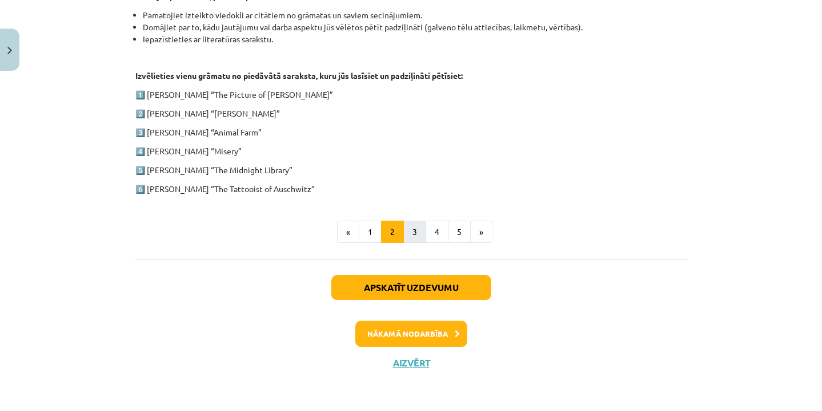
scroll to position [612, 0]
click at [416, 229] on button "3" at bounding box center [414, 231] width 23 height 23
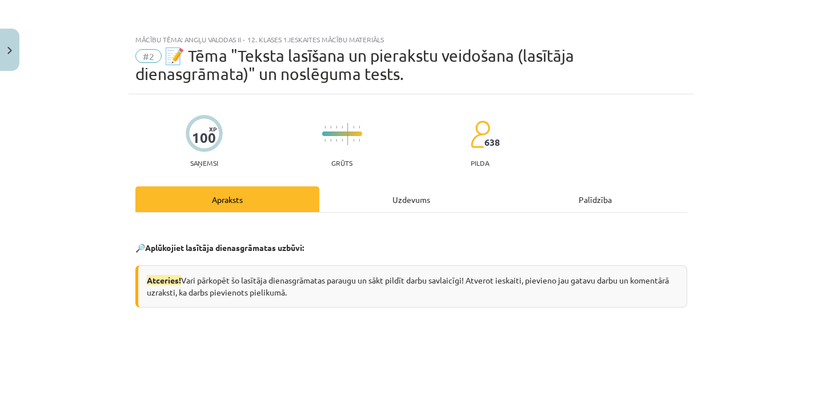
scroll to position [0, 0]
click at [18, 47] on button "Close" at bounding box center [9, 50] width 19 height 42
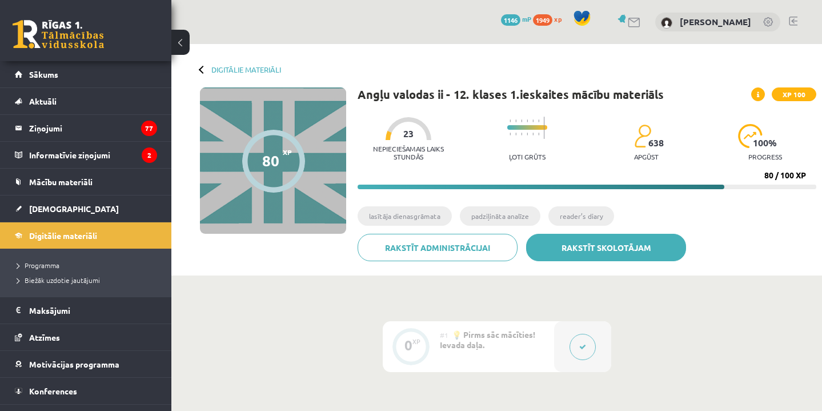
click at [632, 246] on link "Rakstīt skolotājam" at bounding box center [606, 247] width 160 height 27
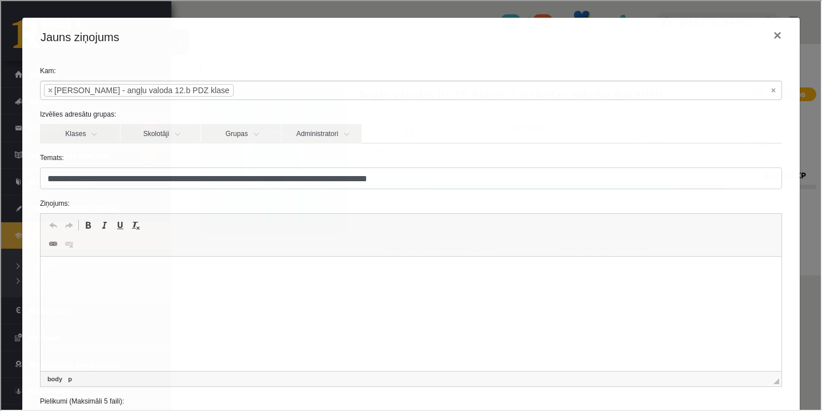
click at [160, 291] on html at bounding box center [410, 273] width 741 height 35
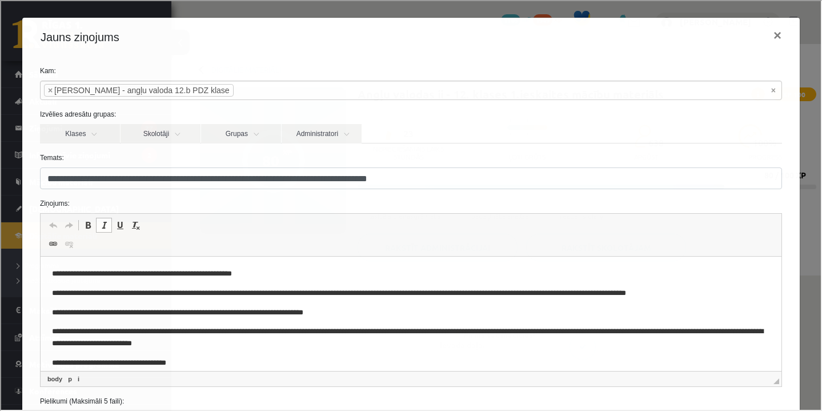
scroll to position [31, 0]
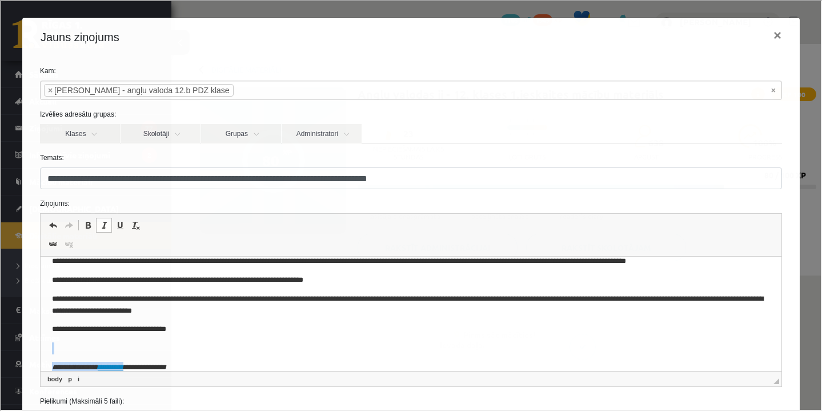
drag, startPoint x: 204, startPoint y: 366, endPoint x: 35, endPoint y: 350, distance: 169.8
click at [40, 350] on html "**********" at bounding box center [410, 305] width 741 height 160
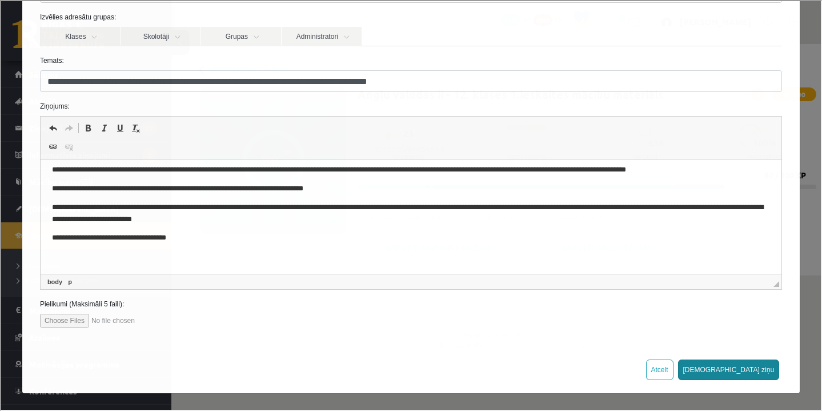
scroll to position [97, 0]
click at [770, 367] on button "[DEMOGRAPHIC_DATA] ziņu" at bounding box center [728, 369] width 102 height 21
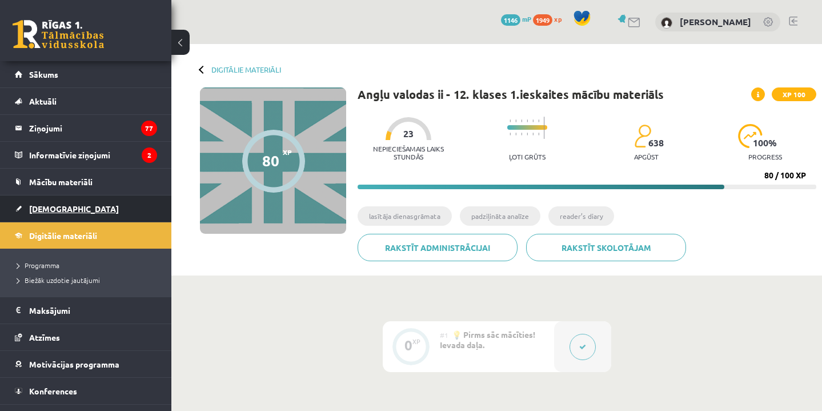
click at [50, 210] on span "[DEMOGRAPHIC_DATA]" at bounding box center [74, 208] width 90 height 10
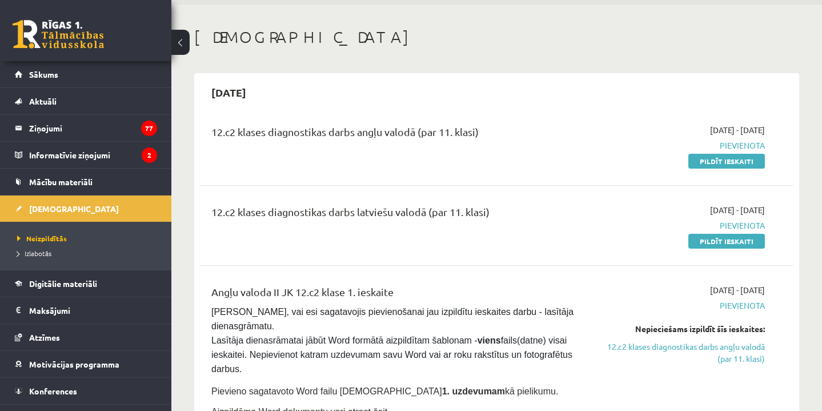
scroll to position [39, 0]
click at [739, 158] on link "Pildīt ieskaiti" at bounding box center [726, 161] width 77 height 15
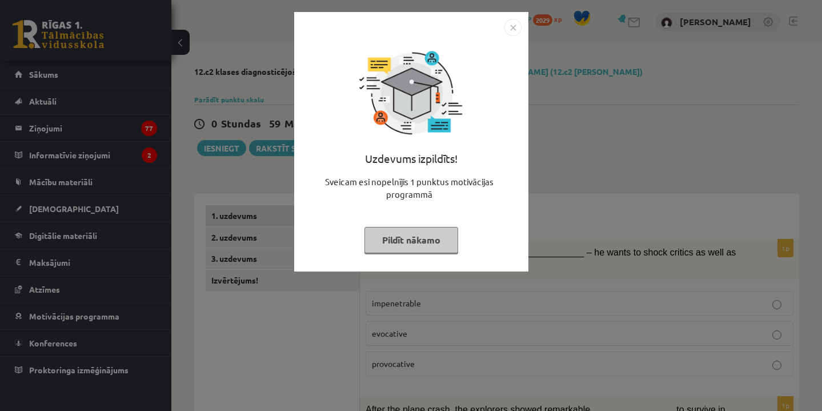
click at [432, 242] on button "Pildīt nākamo" at bounding box center [411, 240] width 94 height 26
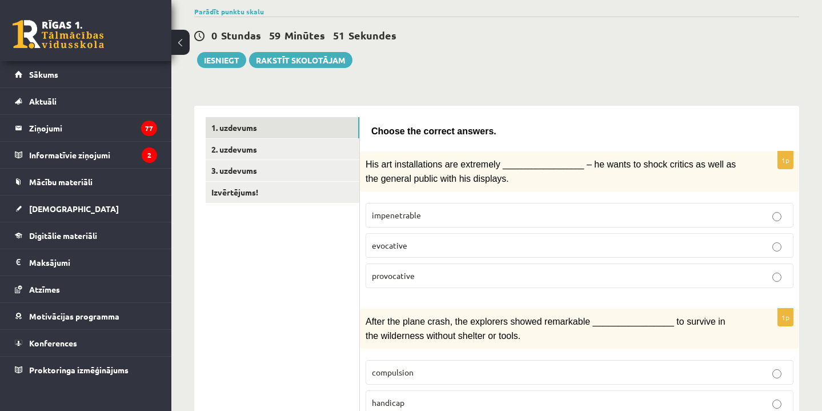
scroll to position [94, 0]
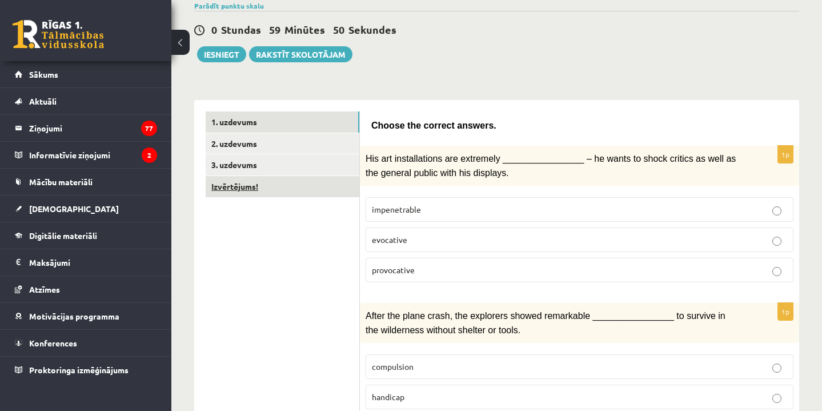
click at [312, 185] on link "Izvērtējums!" at bounding box center [283, 186] width 154 height 21
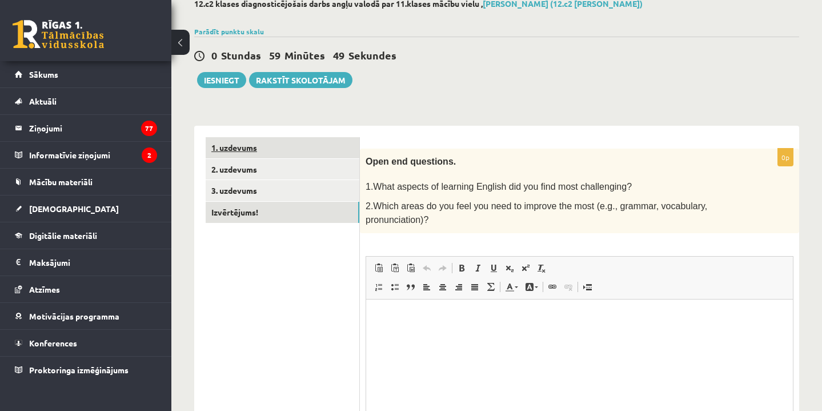
scroll to position [0, 0]
click at [308, 158] on ul "1. uzdevums 2. uzdevums 3. uzdevums Izvērtējums!" at bounding box center [283, 315] width 154 height 356
click at [306, 151] on link "1. uzdevums" at bounding box center [283, 147] width 154 height 21
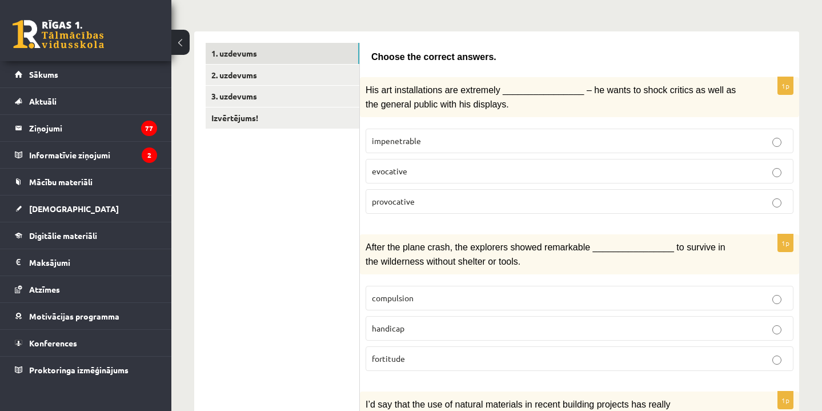
scroll to position [164, 0]
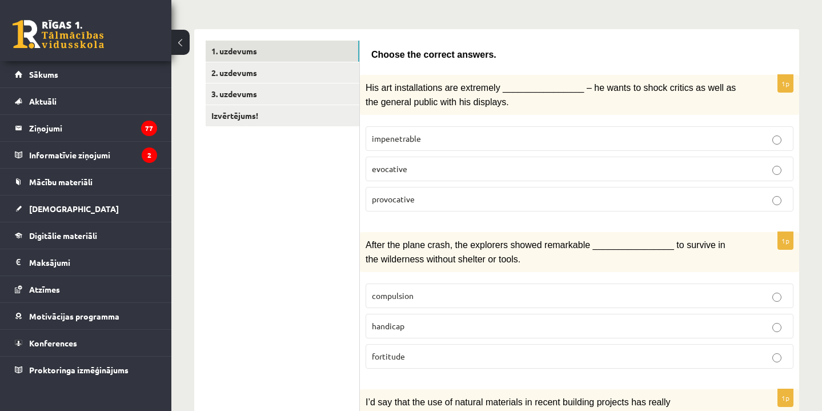
click at [451, 168] on p "evocative" at bounding box center [579, 169] width 415 height 12
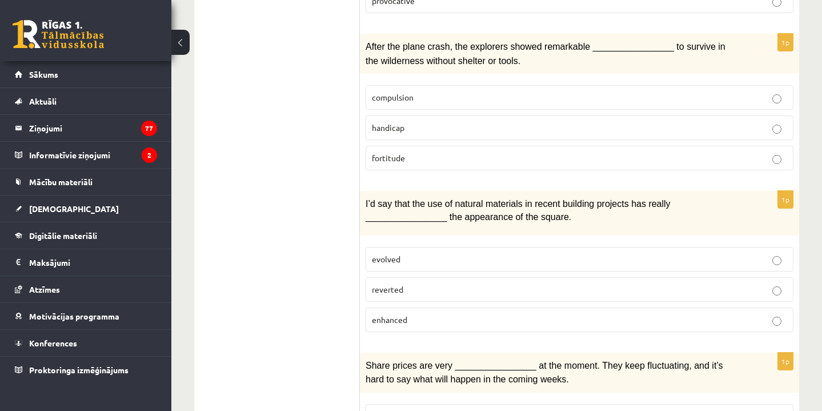
scroll to position [363, 0]
click at [429, 152] on p "fortitude" at bounding box center [579, 158] width 415 height 12
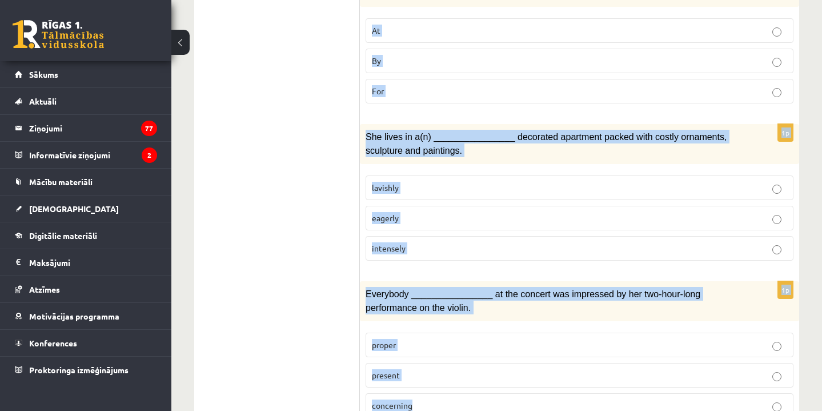
scroll to position [1787, 0]
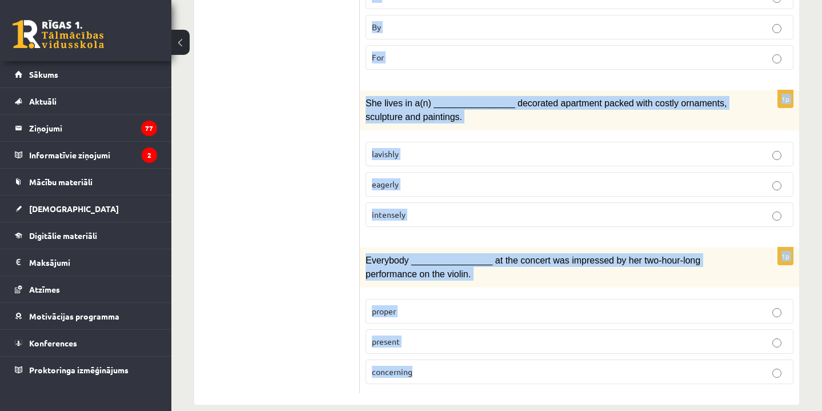
drag, startPoint x: 374, startPoint y: 215, endPoint x: 428, endPoint y: 364, distance: 158.1
copy form "Choose the correct answers. 1p His art installations are extremely ____________…"
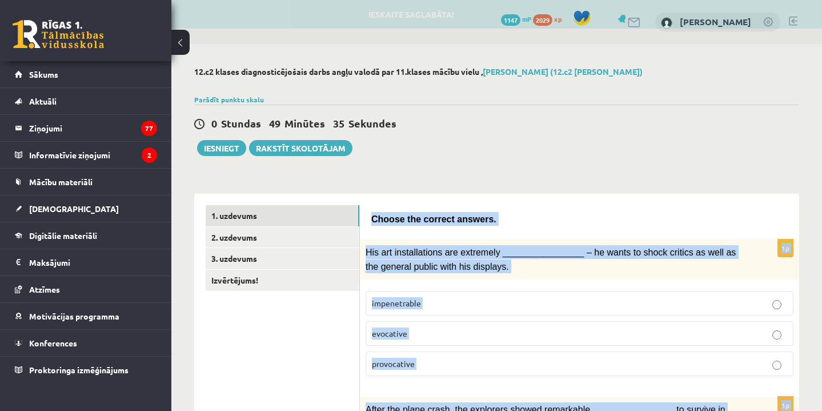
scroll to position [0, 0]
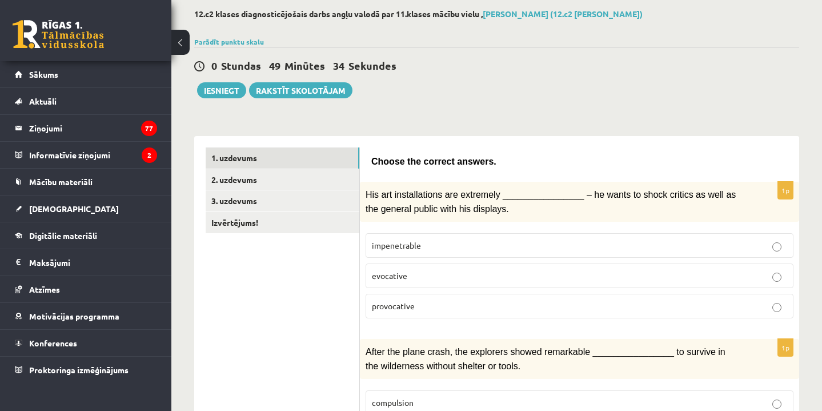
scroll to position [63, 0]
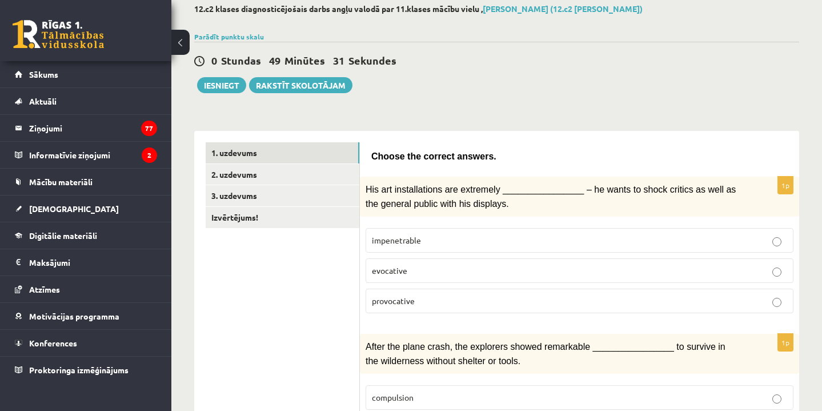
click at [447, 298] on p "provocative" at bounding box center [579, 301] width 415 height 12
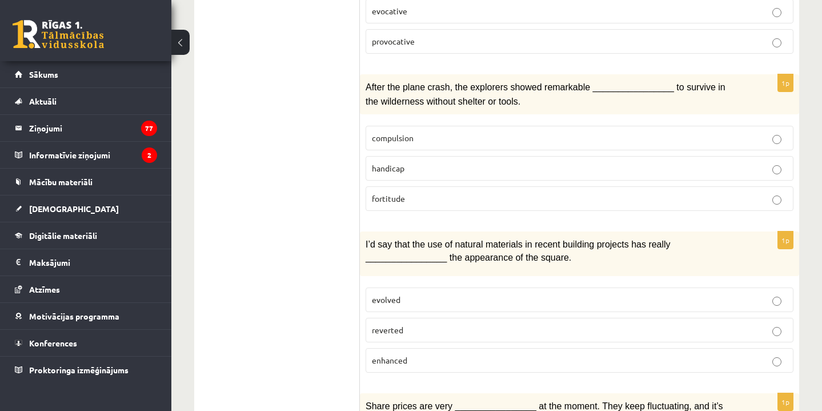
scroll to position [329, 0]
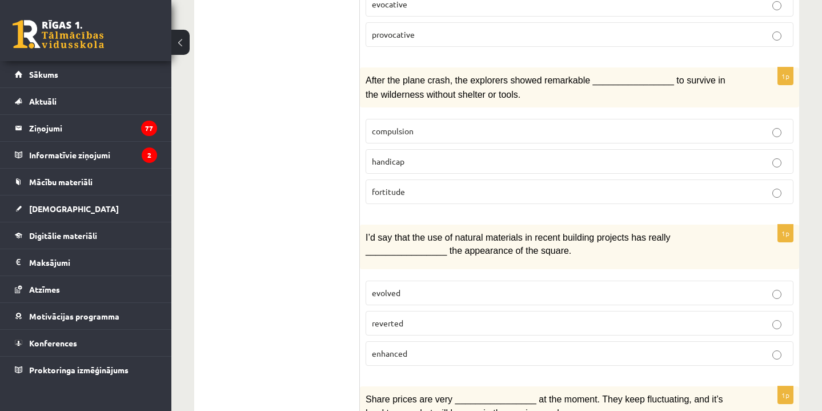
click at [413, 350] on p "enhanced" at bounding box center [579, 353] width 415 height 12
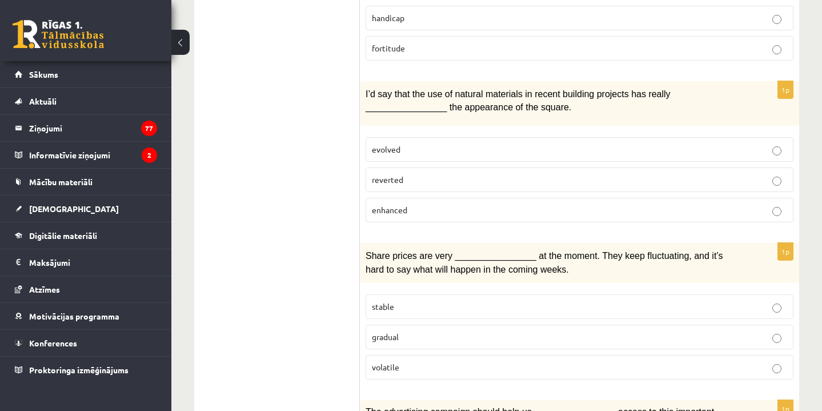
scroll to position [475, 0]
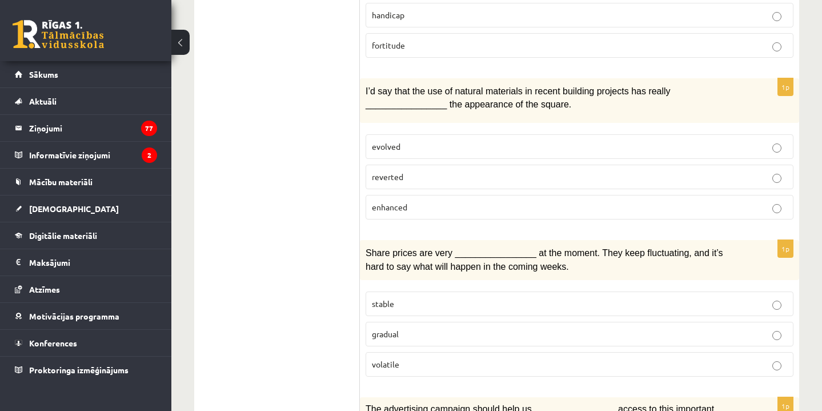
click at [413, 358] on p "volatile" at bounding box center [579, 364] width 415 height 12
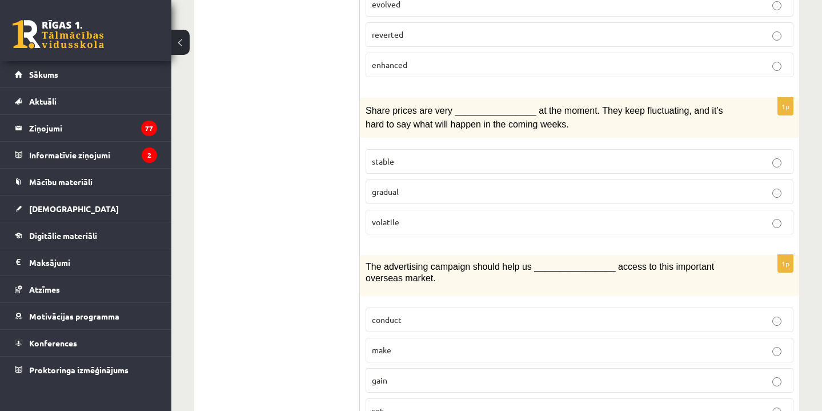
scroll to position [618, 0]
click at [386, 374] on span "gain" at bounding box center [379, 379] width 15 height 10
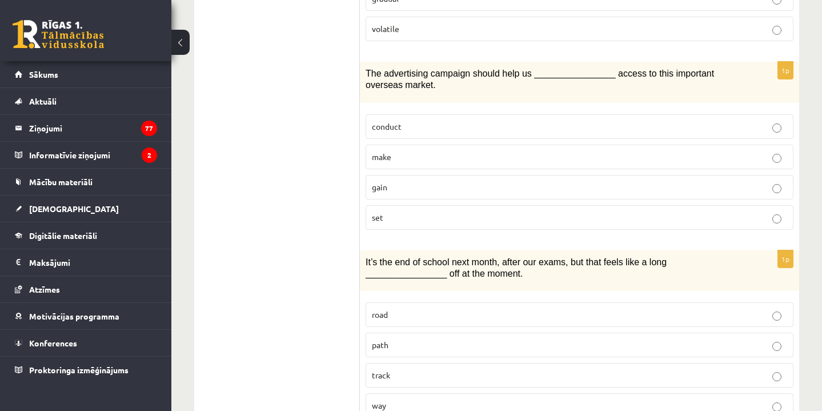
scroll to position [809, 0]
click at [386, 402] on span "way" at bounding box center [379, 407] width 14 height 10
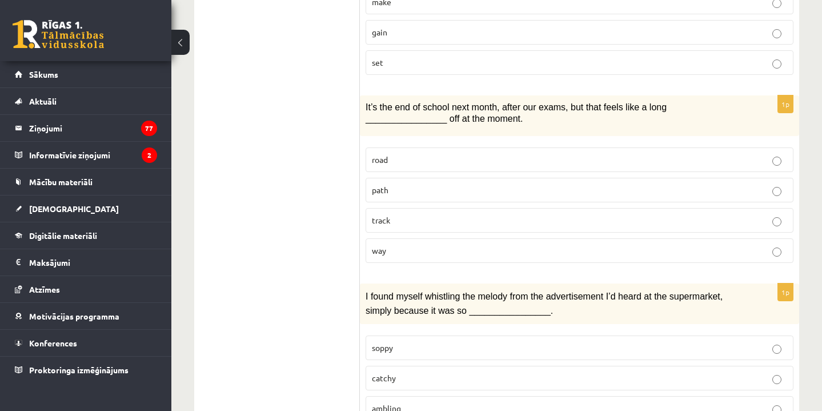
scroll to position [978, 0]
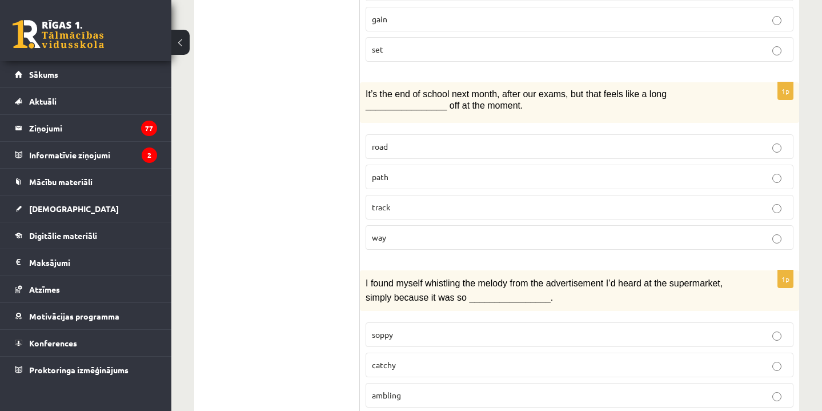
click at [395, 359] on p "catchy" at bounding box center [579, 365] width 415 height 12
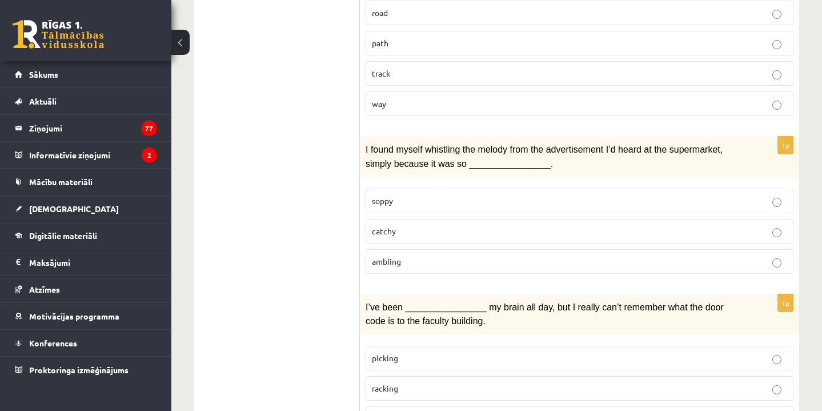
scroll to position [1114, 0]
click at [394, 381] on span "racking" at bounding box center [385, 386] width 26 height 10
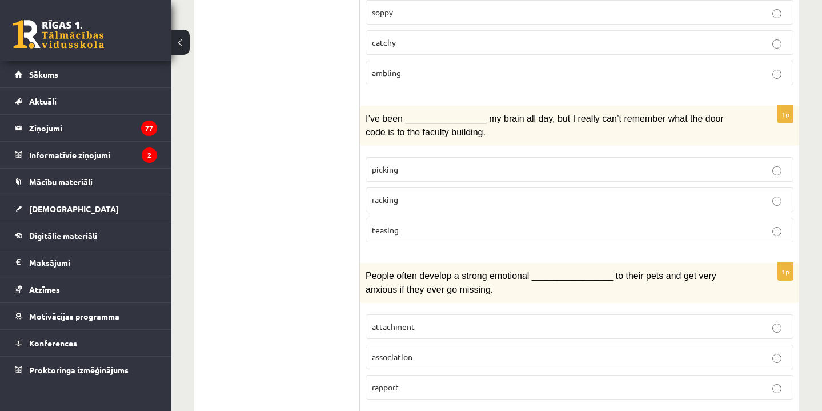
scroll to position [1309, 0]
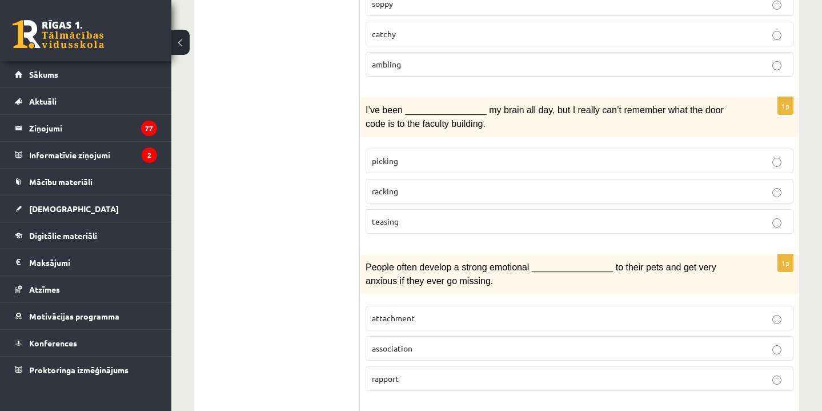
click at [399, 312] on p "attachment" at bounding box center [579, 318] width 415 height 12
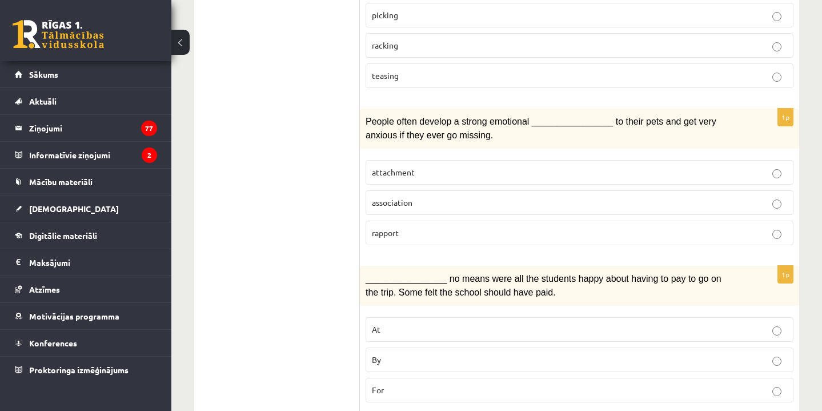
scroll to position [1456, 0]
click at [395, 352] on p "By" at bounding box center [579, 358] width 415 height 12
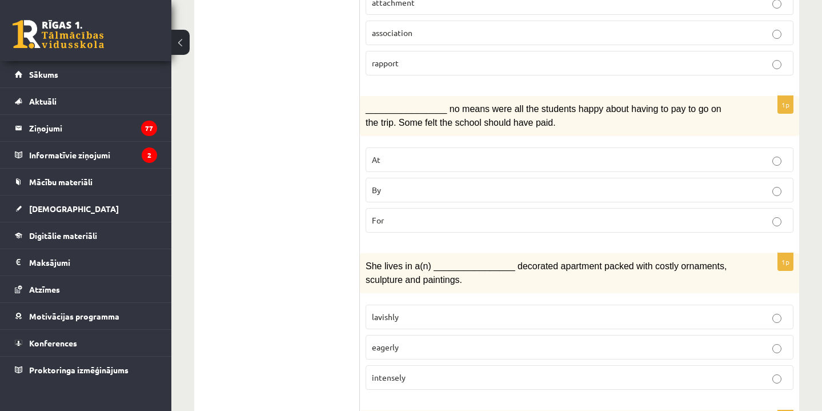
scroll to position [1625, 0]
click at [398, 311] on span "lavishly" at bounding box center [385, 316] width 27 height 10
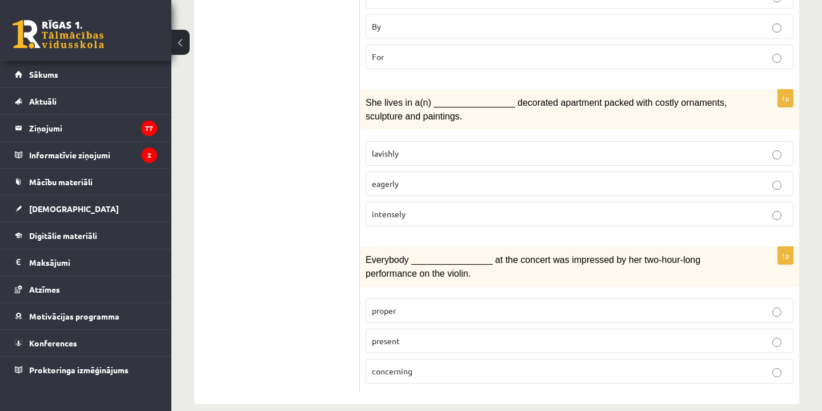
scroll to position [1787, 0]
click at [395, 331] on label "present" at bounding box center [580, 341] width 428 height 25
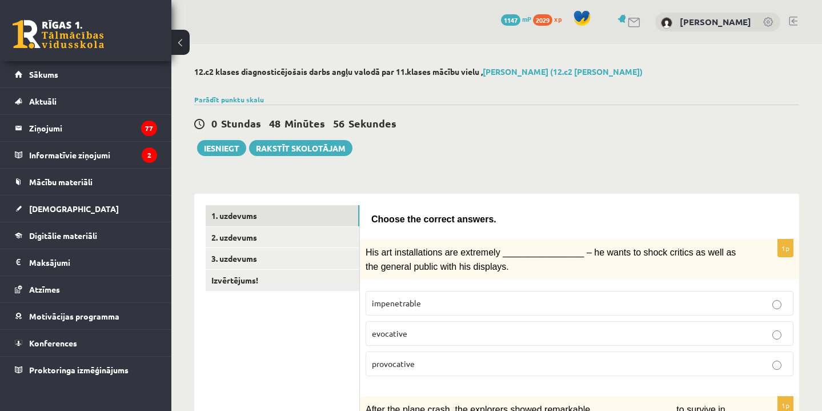
scroll to position [0, 0]
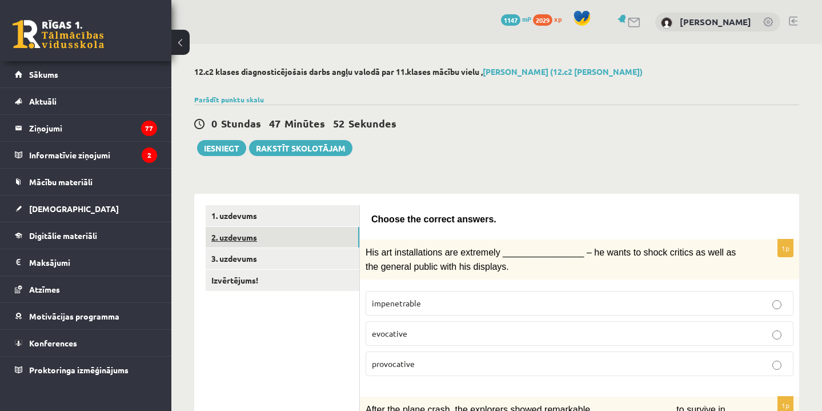
click at [291, 232] on link "2. uzdevums" at bounding box center [283, 237] width 154 height 21
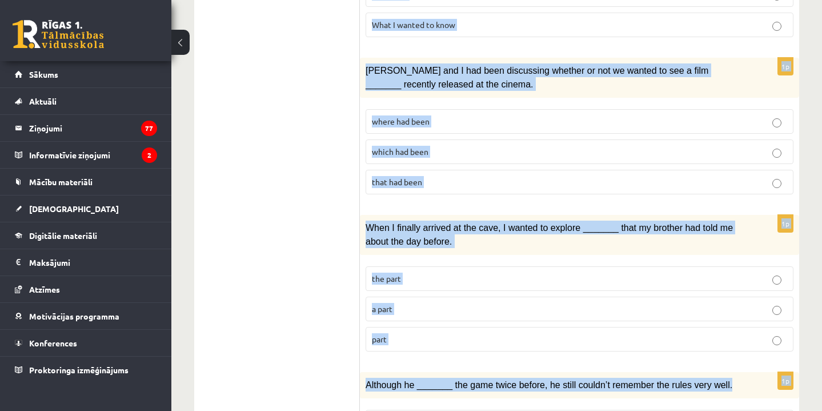
scroll to position [1394, 0]
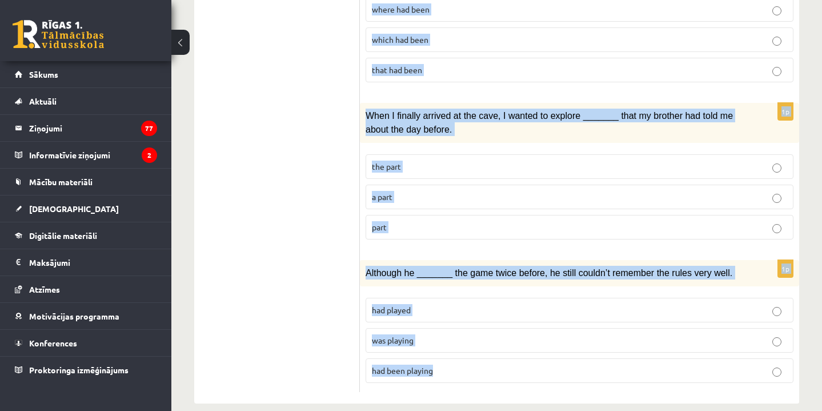
drag, startPoint x: 371, startPoint y: 75, endPoint x: 494, endPoint y: 355, distance: 305.8
copy form "Circle the form that cannot be used to complete the sentences. 1p We hope _____…"
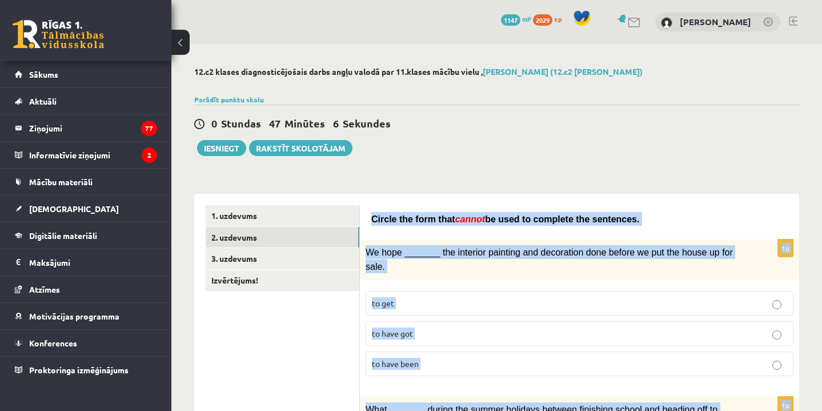
scroll to position [6, 0]
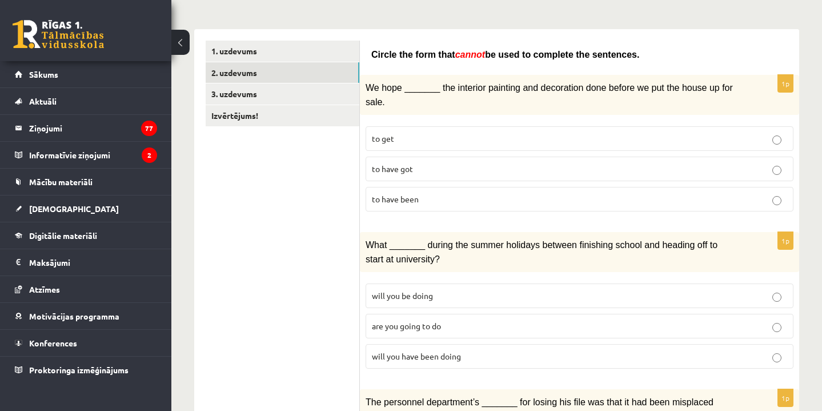
scroll to position [165, 0]
click at [409, 356] on span "will you have been doing" at bounding box center [416, 355] width 89 height 10
click at [424, 199] on p "to have been" at bounding box center [579, 198] width 415 height 12
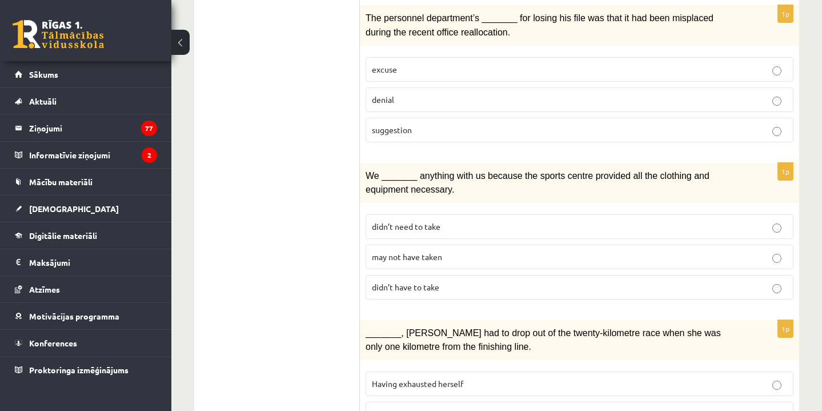
scroll to position [549, 0]
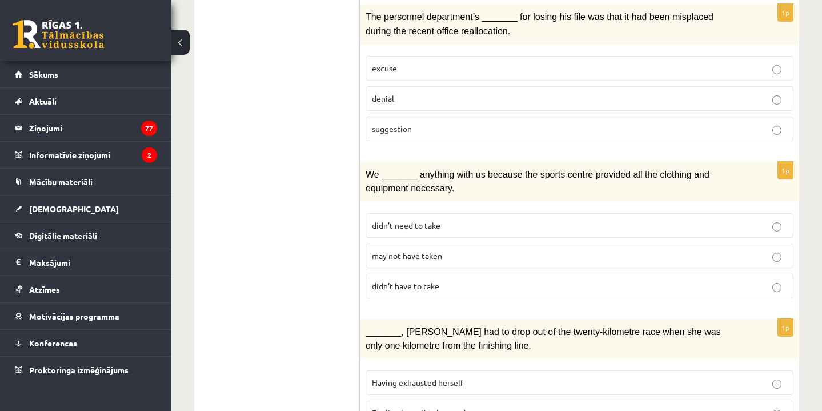
click at [416, 288] on label "didn’t have to take" at bounding box center [580, 286] width 428 height 25
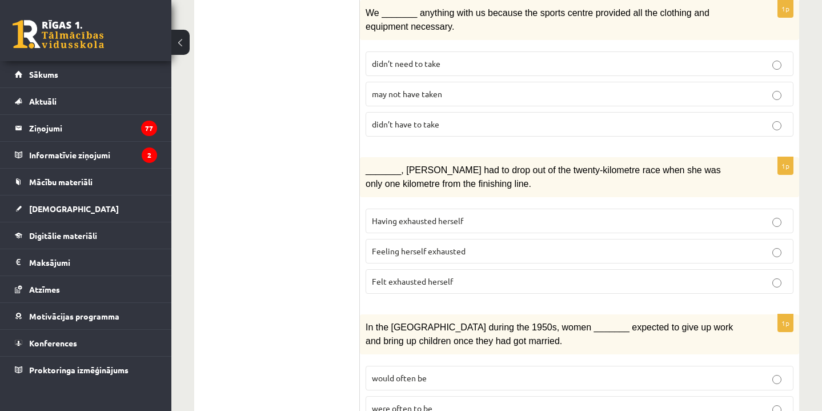
scroll to position [712, 0]
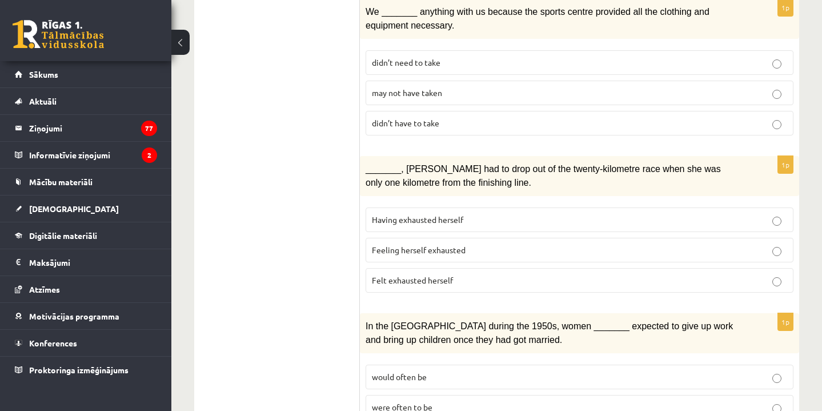
click at [467, 244] on p "Feeling herself exhausted" at bounding box center [579, 250] width 415 height 12
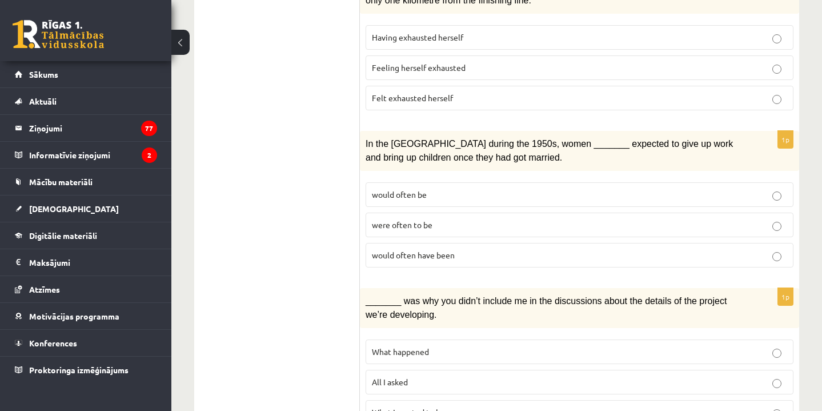
scroll to position [896, 0]
click at [504, 248] on p "would often have been" at bounding box center [579, 254] width 415 height 12
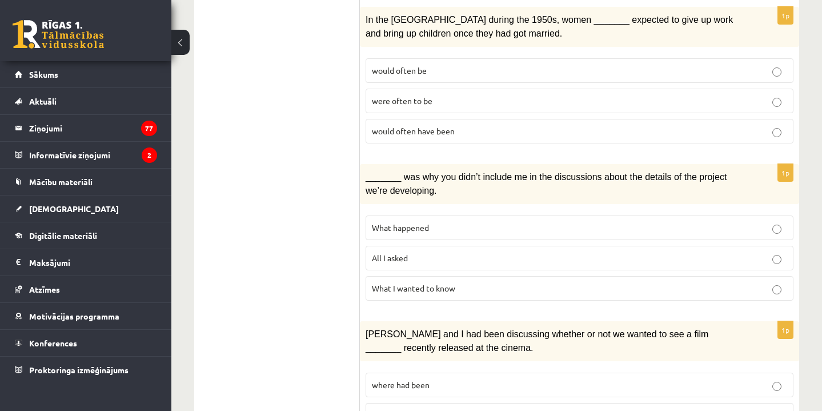
scroll to position [1018, 0]
click at [464, 252] on p "All I asked" at bounding box center [579, 258] width 415 height 12
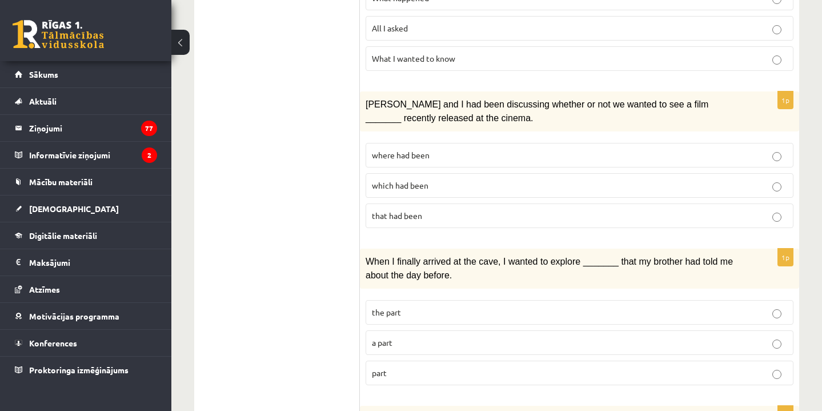
scroll to position [1249, 0]
click at [396, 148] on p "where had been" at bounding box center [579, 154] width 415 height 12
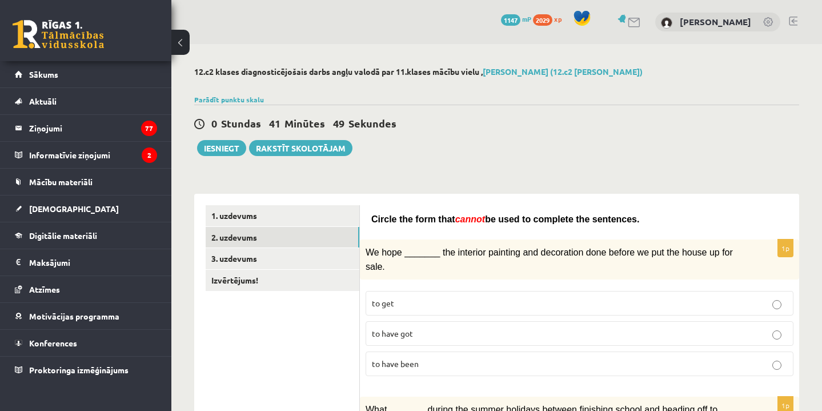
scroll to position [0, 0]
click at [256, 213] on link "1. uzdevums" at bounding box center [283, 215] width 154 height 21
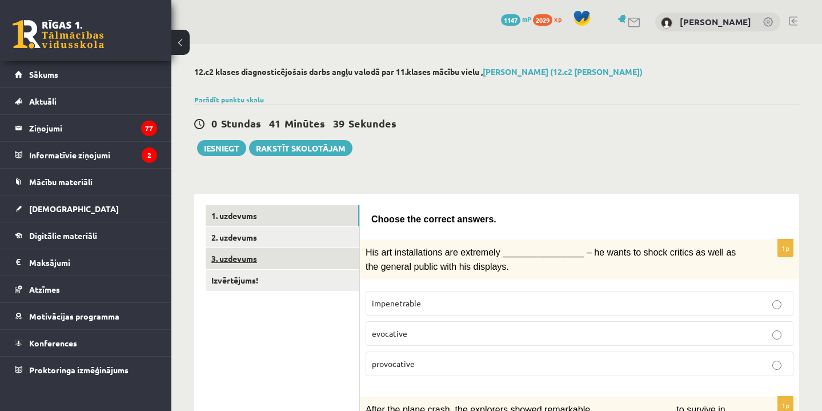
click at [291, 252] on link "3. uzdevums" at bounding box center [283, 258] width 154 height 21
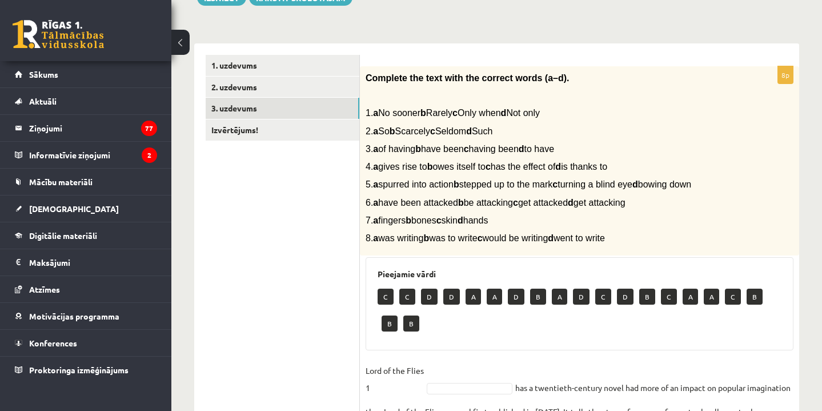
scroll to position [141, 0]
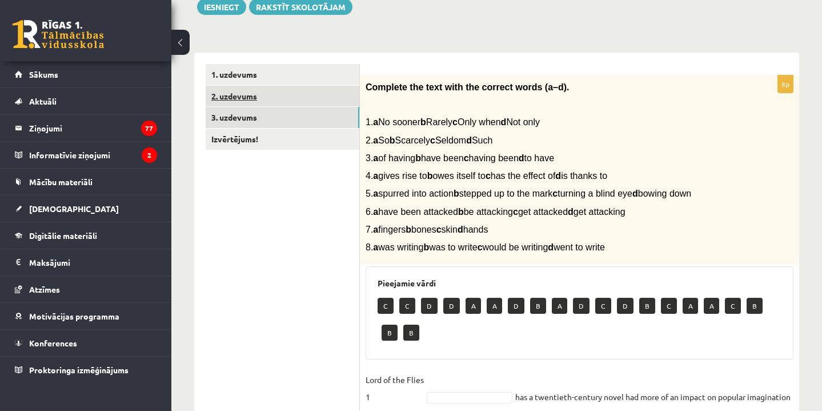
click at [276, 101] on link "2. uzdevums" at bounding box center [283, 96] width 154 height 21
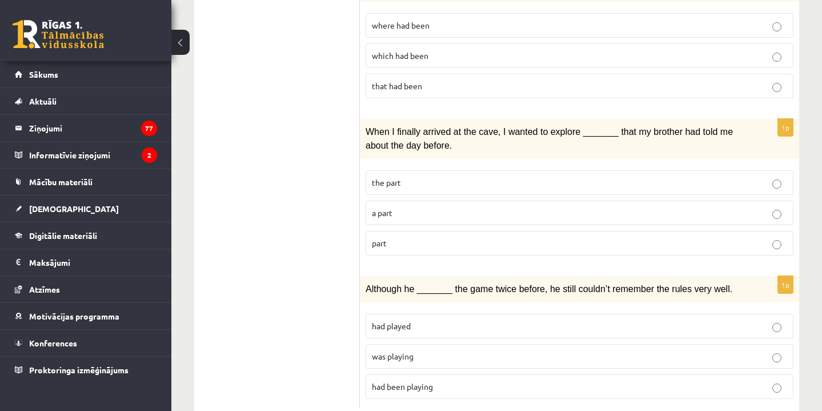
scroll to position [1380, 0]
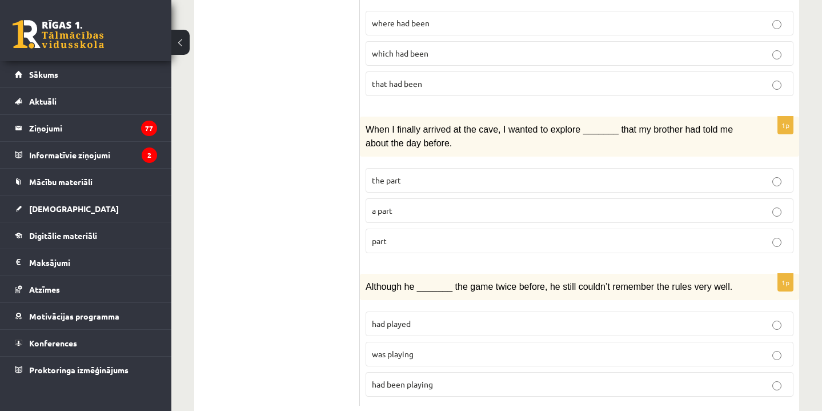
click at [422, 174] on p "the part" at bounding box center [579, 180] width 415 height 12
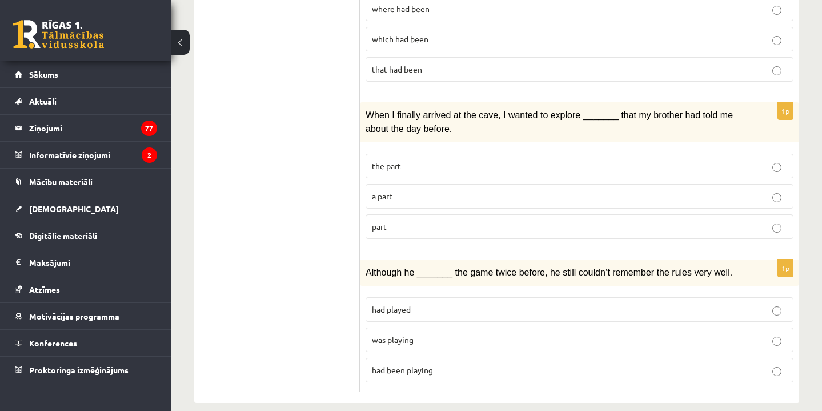
scroll to position [1394, 0]
click at [427, 304] on p "had played" at bounding box center [579, 310] width 415 height 12
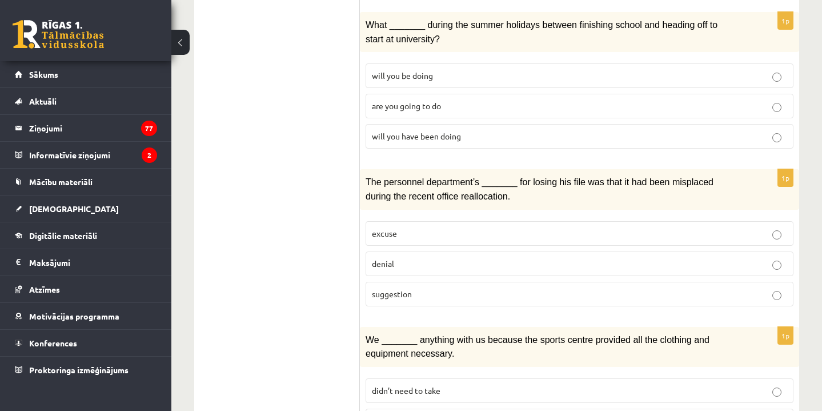
scroll to position [389, 0]
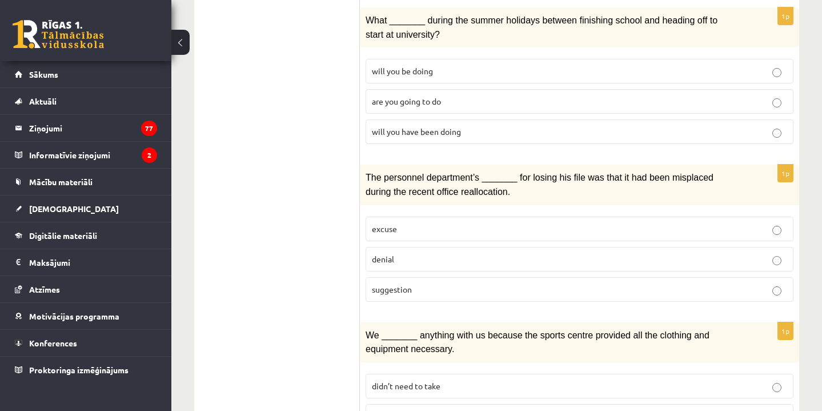
click at [412, 255] on p "denial" at bounding box center [579, 259] width 415 height 12
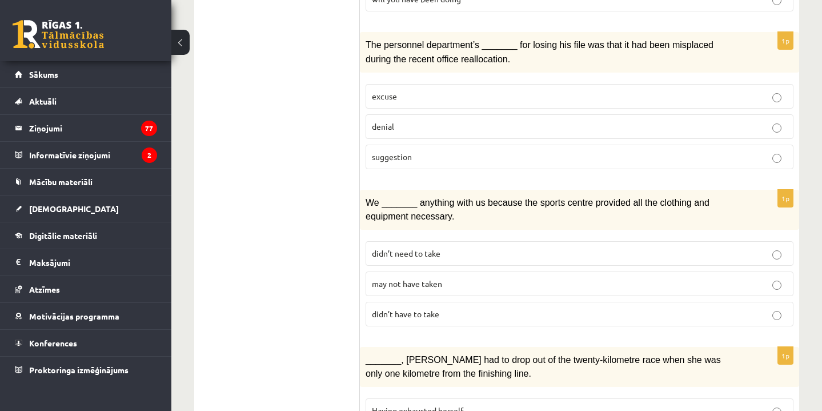
scroll to position [522, 0]
click at [415, 282] on label "may not have taken" at bounding box center [580, 283] width 428 height 25
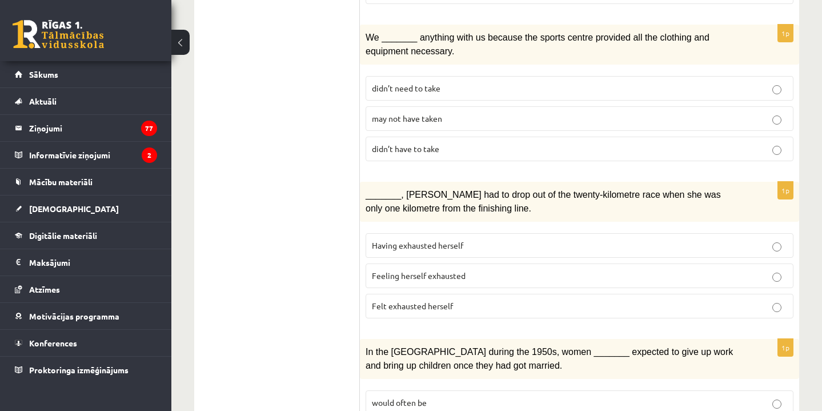
scroll to position [688, 0]
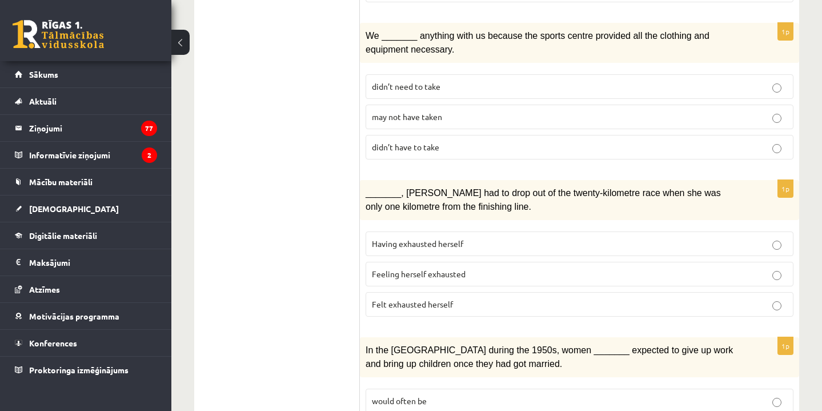
click at [412, 299] on span "Felt exhausted herself" at bounding box center [412, 304] width 81 height 10
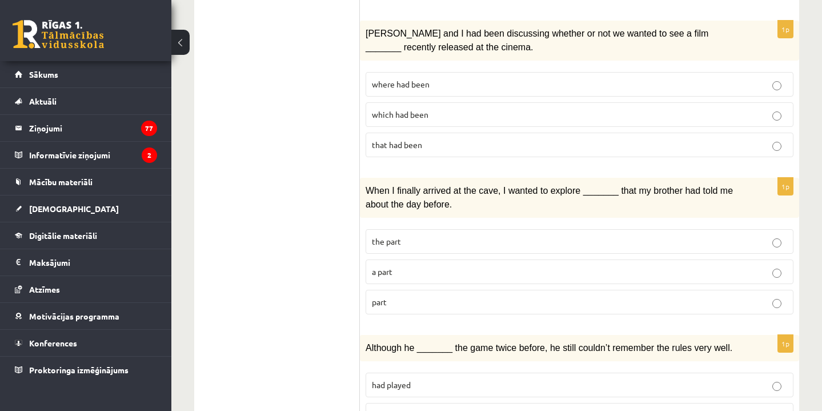
scroll to position [1337, 0]
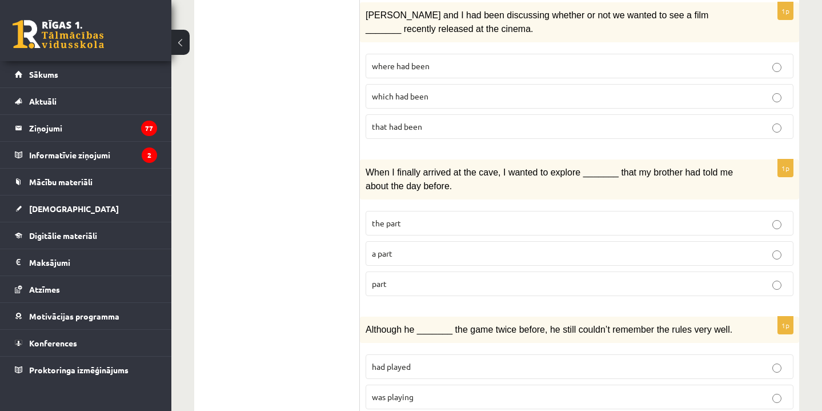
click at [428, 278] on p "part" at bounding box center [579, 284] width 415 height 12
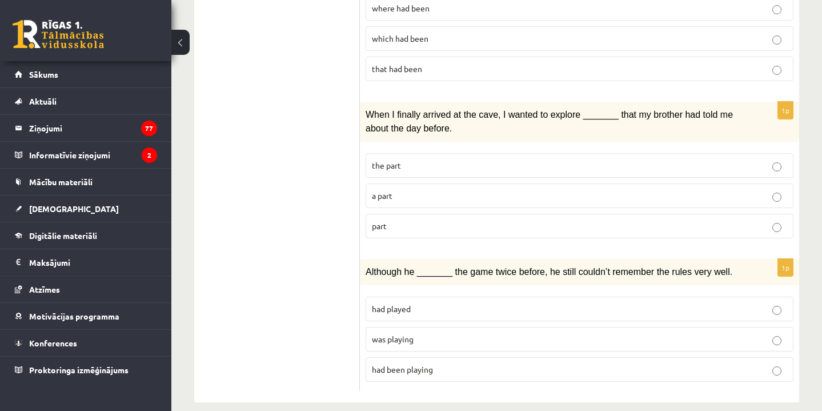
scroll to position [1394, 0]
click at [416, 338] on fieldset "had played was playing had been playing" at bounding box center [580, 339] width 428 height 94
click at [416, 333] on label "was playing" at bounding box center [580, 340] width 428 height 25
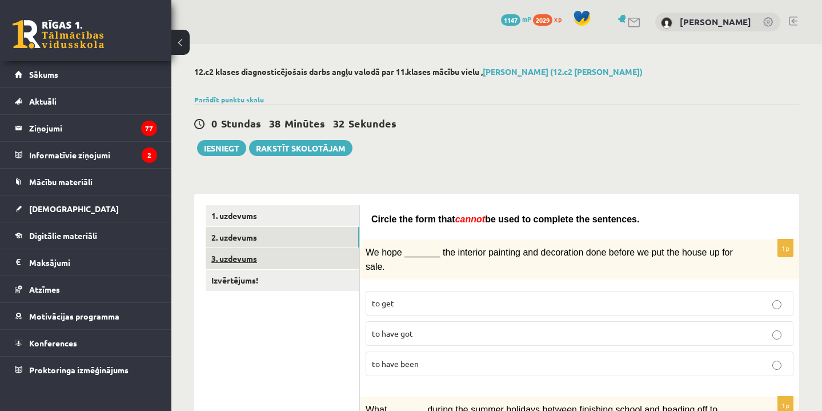
scroll to position [0, 0]
click at [263, 256] on link "3. uzdevums" at bounding box center [283, 258] width 154 height 21
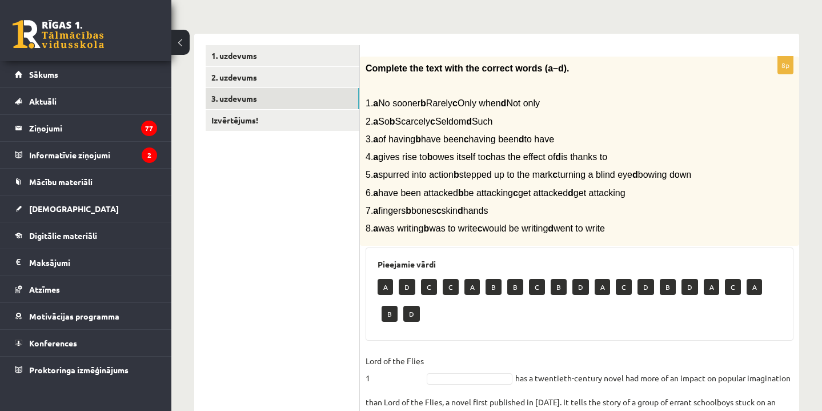
scroll to position [160, 0]
drag, startPoint x: 368, startPoint y: 66, endPoint x: 555, endPoint y: 252, distance: 264.1
click at [555, 246] on div "Complete the text with the correct words (a–d). 1. a No sooner b Rarely c Only …" at bounding box center [579, 151] width 439 height 190
copy div "Complete the text with the correct words (a–d). 1. a No sooner b Rarely c Only …"
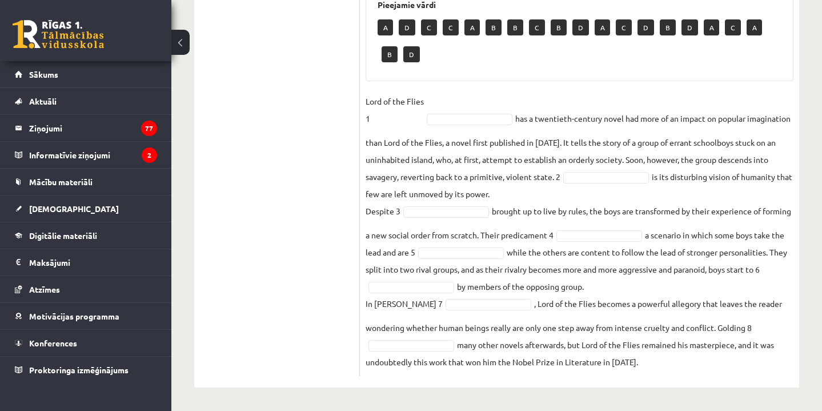
scroll to position [427, 0]
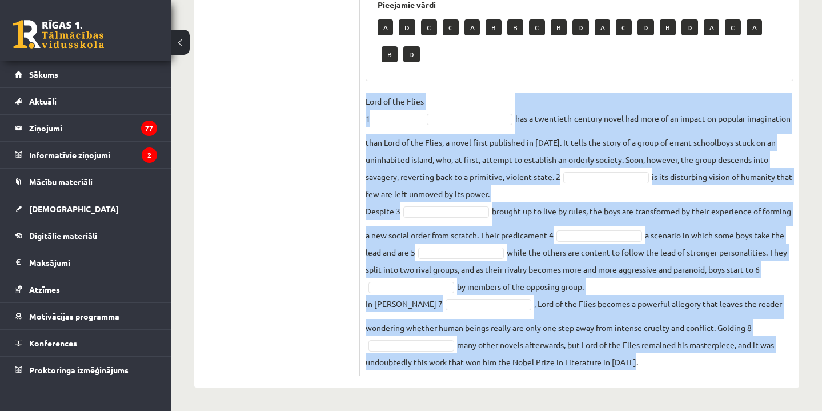
drag, startPoint x: 362, startPoint y: 99, endPoint x: 636, endPoint y: 358, distance: 376.5
click at [637, 361] on div "8p Complete the text with the correct words (a–d). 1. a No sooner b Rarely c On…" at bounding box center [579, 86] width 439 height 579
copy fieldset "Lord of the Flies 1 has a twentieth-century novel had more of an impact on popu…"
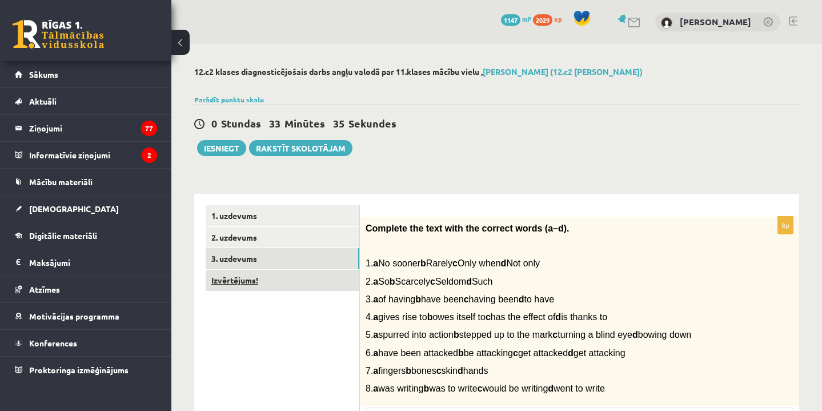
scroll to position [0, 0]
click at [248, 277] on link "Izvērtējums!" at bounding box center [283, 280] width 154 height 21
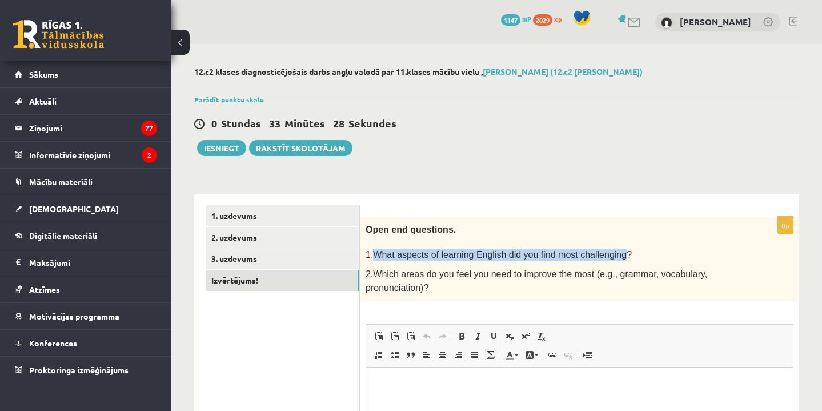
drag, startPoint x: 374, startPoint y: 252, endPoint x: 624, endPoint y: 253, distance: 250.2
click at [625, 253] on span "1.What aspects of learning English did you find most challenging?" at bounding box center [499, 255] width 266 height 10
copy span "What aspects of learning English did you find most challenging"
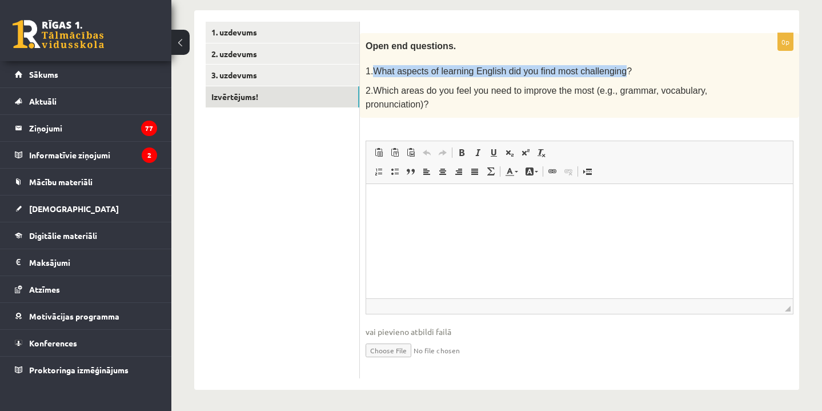
scroll to position [182, 0]
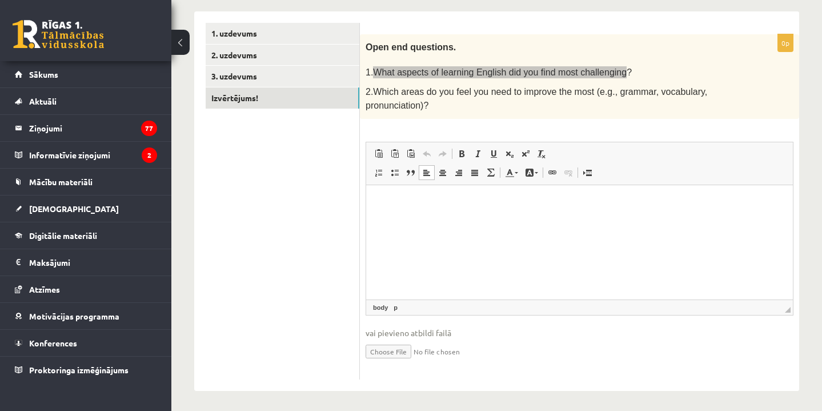
click at [464, 206] on p "Визуальный текстовый редактор, wiswyg-editor-user-answer-47364056079700" at bounding box center [580, 202] width 404 height 12
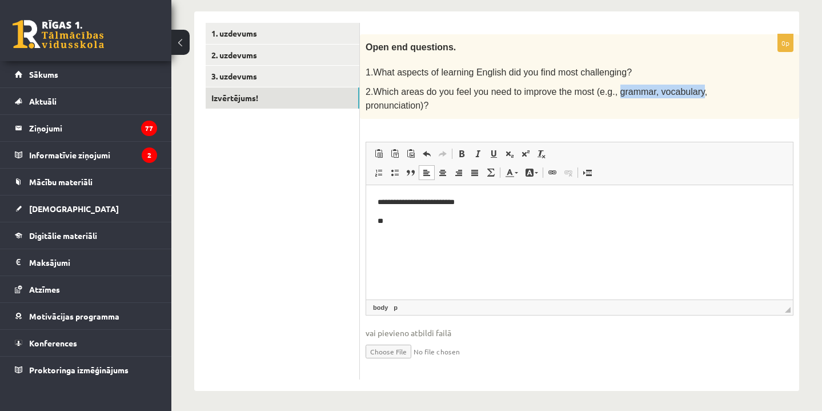
drag, startPoint x: 621, startPoint y: 91, endPoint x: 705, endPoint y: 93, distance: 84.5
click at [705, 93] on span "2.Which areas do you feel you need to improve the most (e.g., grammar, vocabula…" at bounding box center [537, 98] width 342 height 23
copy span "grammar, vocabulary"
click at [421, 213] on body "**********" at bounding box center [580, 211] width 404 height 30
click at [419, 224] on p "**" at bounding box center [580, 220] width 404 height 11
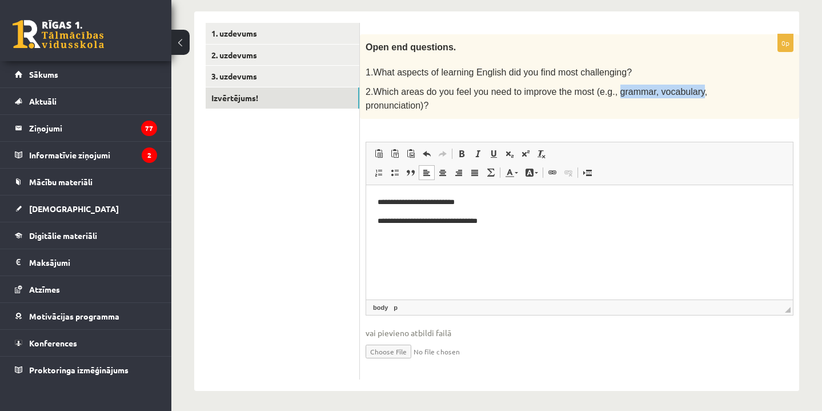
click at [385, 107] on span "2.Which areas do you feel you need to improve the most (e.g., grammar, vocabula…" at bounding box center [537, 98] width 342 height 23
copy span "pronunciation"
click at [525, 223] on p "**********" at bounding box center [580, 220] width 404 height 11
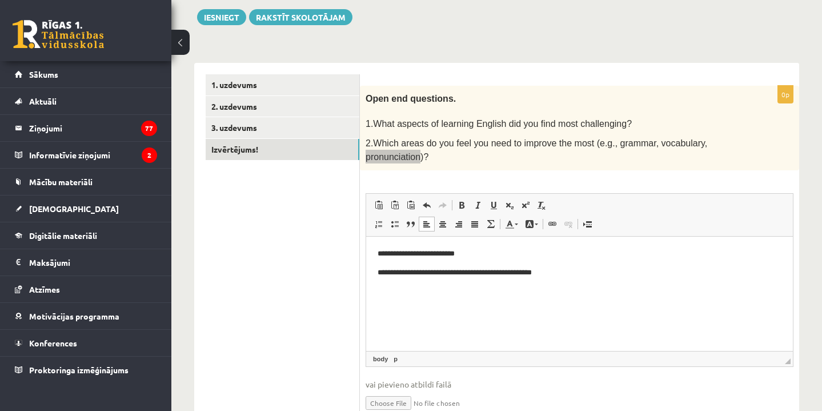
scroll to position [130, 0]
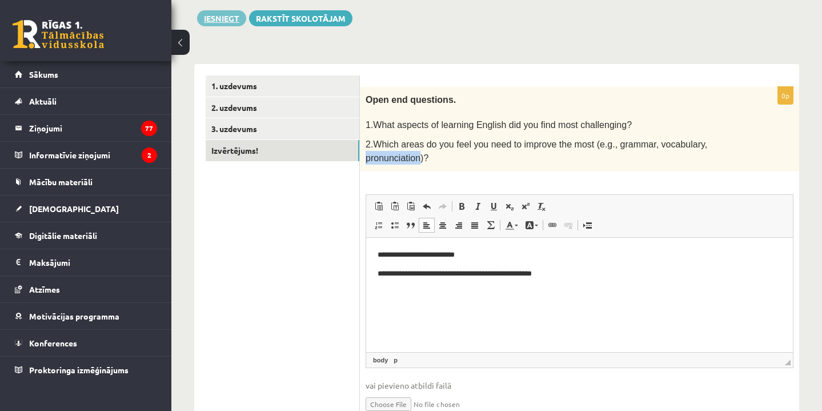
click at [226, 11] on button "Iesniegt" at bounding box center [221, 18] width 49 height 16
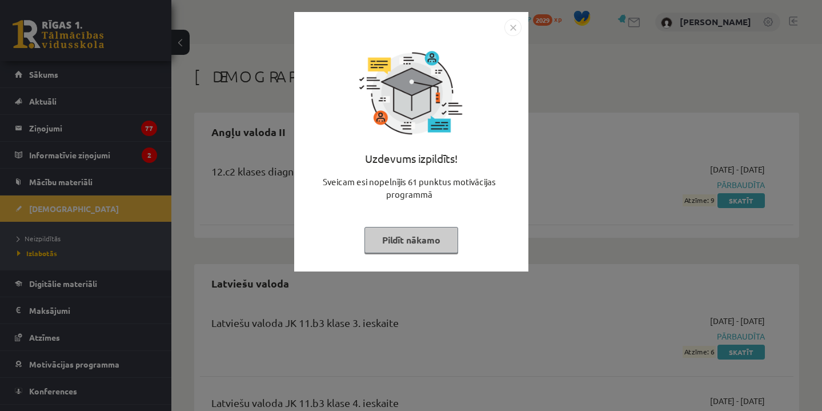
click at [416, 250] on button "Pildīt nākamo" at bounding box center [411, 240] width 94 height 26
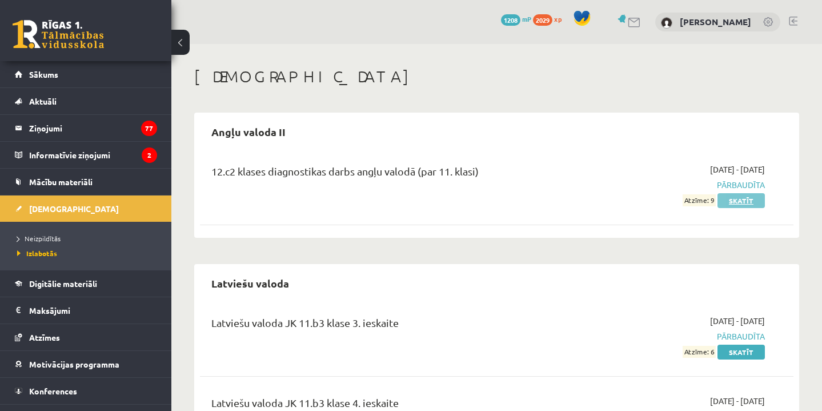
click at [751, 202] on link "Skatīt" at bounding box center [740, 200] width 47 height 15
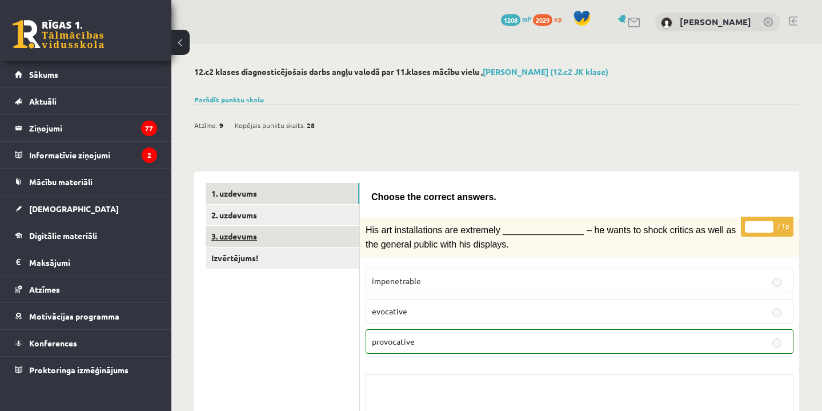
click at [258, 229] on link "3. uzdevums" at bounding box center [283, 236] width 154 height 21
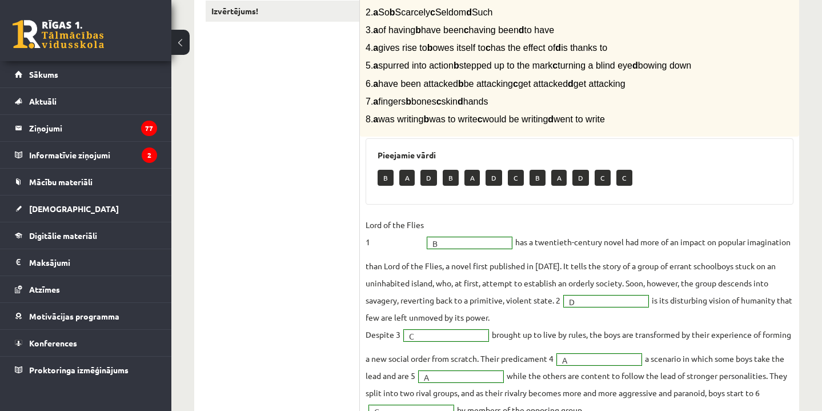
scroll to position [206, 0]
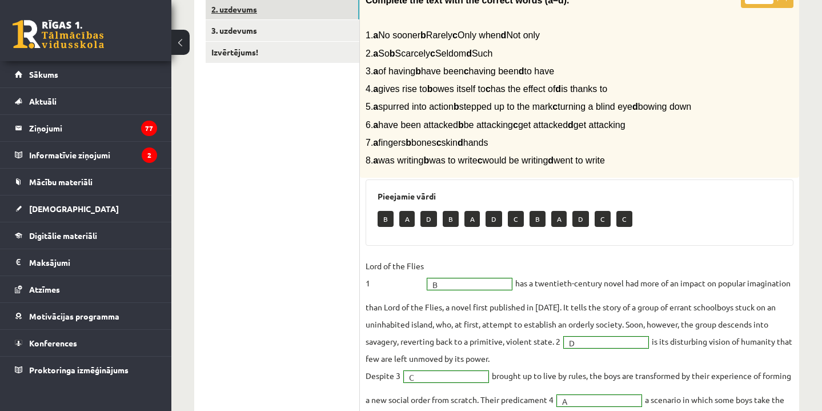
click at [262, 11] on link "2. uzdevums" at bounding box center [283, 9] width 154 height 21
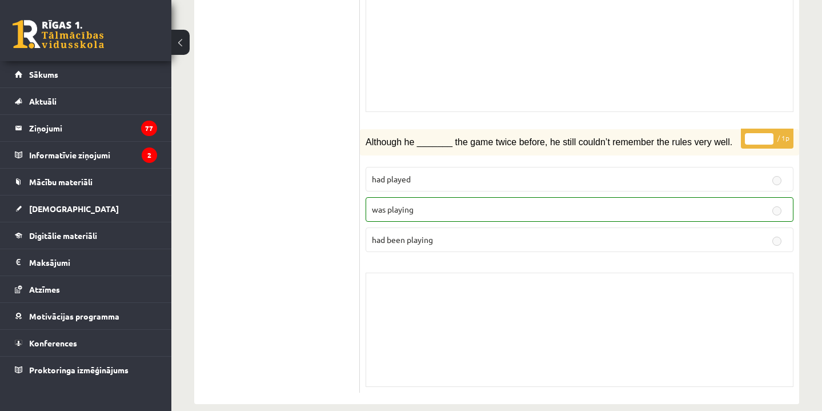
scroll to position [2684, 0]
click at [51, 213] on link "[DEMOGRAPHIC_DATA]" at bounding box center [86, 208] width 142 height 26
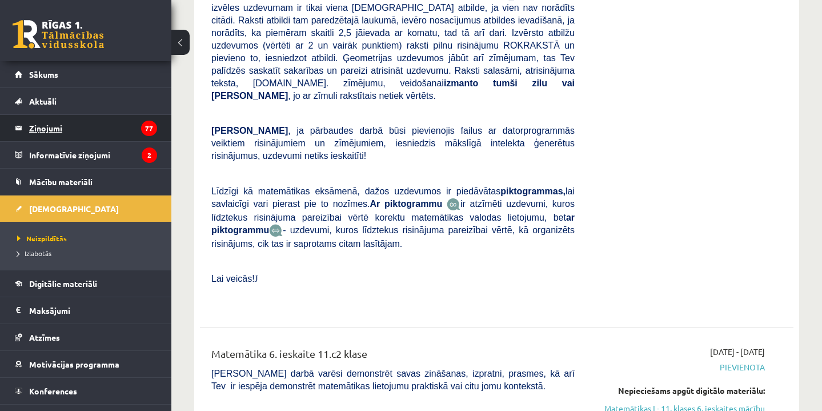
click at [45, 126] on legend "Ziņojumi 77" at bounding box center [93, 128] width 128 height 26
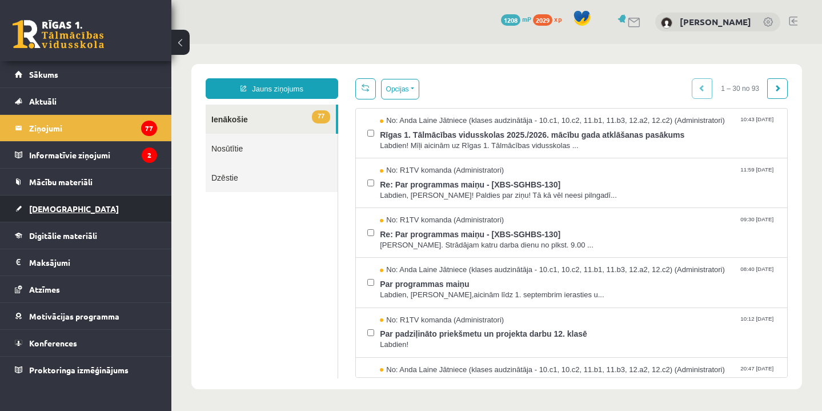
click at [47, 210] on span "[DEMOGRAPHIC_DATA]" at bounding box center [74, 208] width 90 height 10
